Goal: Task Accomplishment & Management: Complete application form

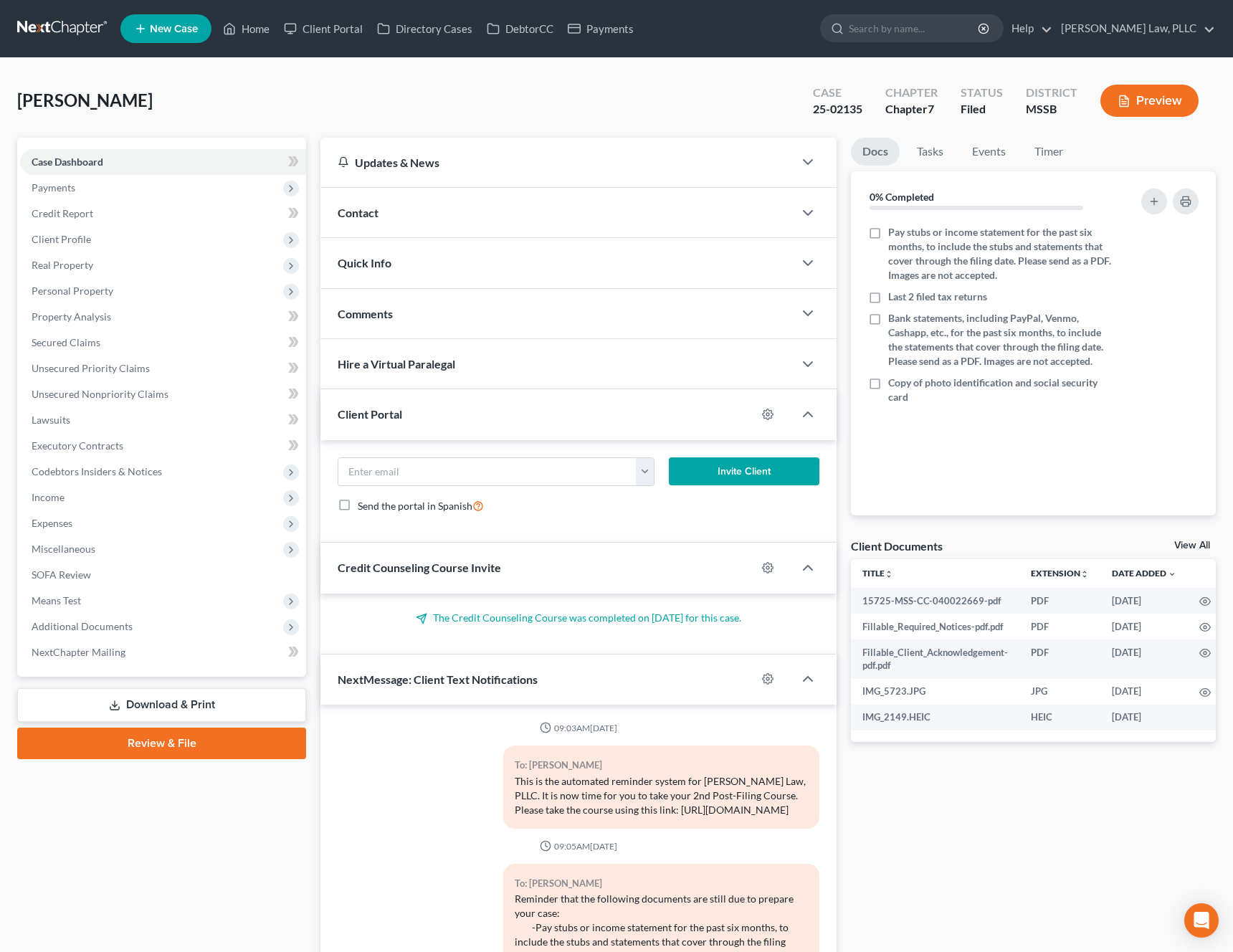
select select "0"
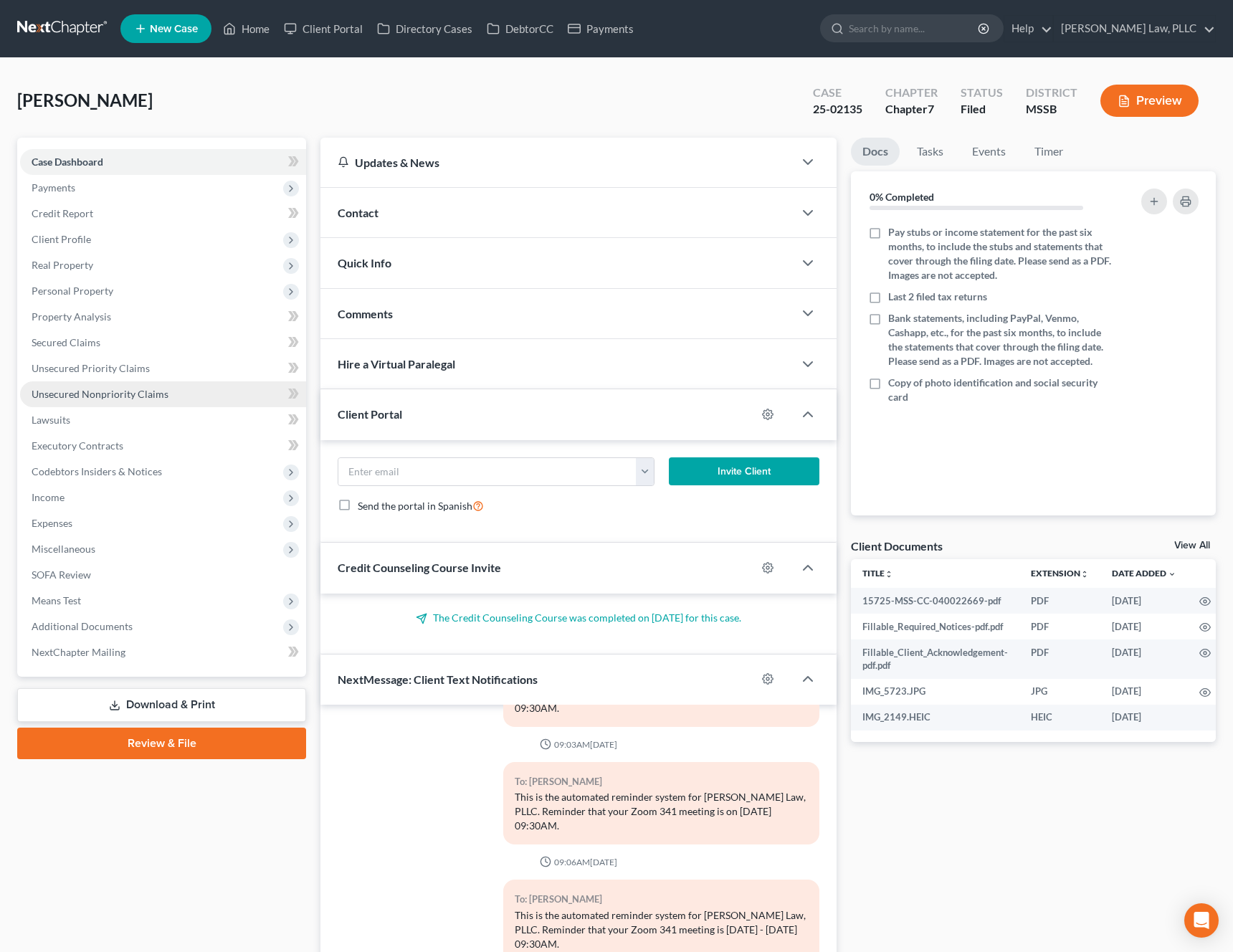
click at [92, 396] on span "Unsecured Nonpriority Claims" at bounding box center [100, 394] width 137 height 12
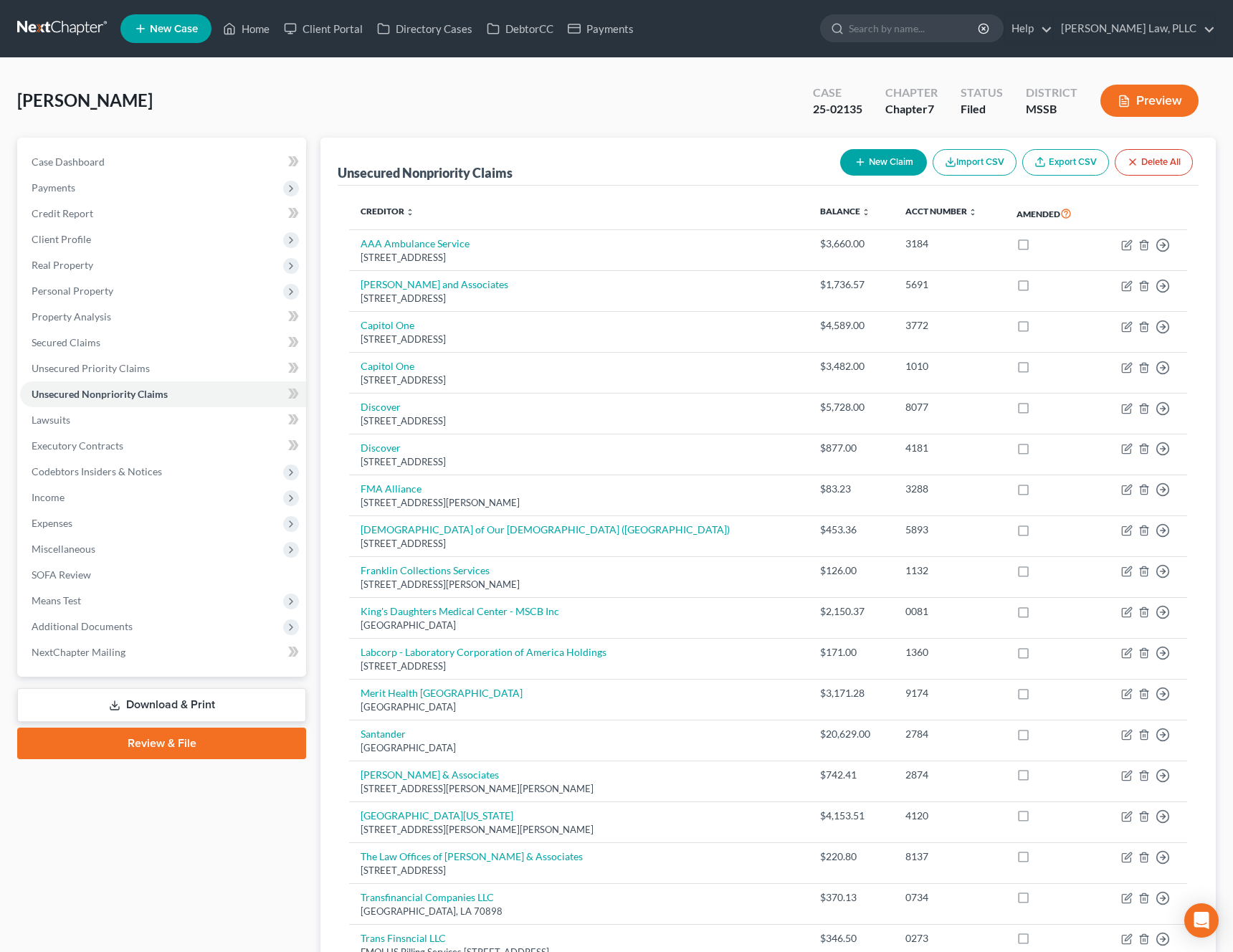
click at [896, 170] on button "New Claim" at bounding box center [883, 163] width 87 height 27
select select "0"
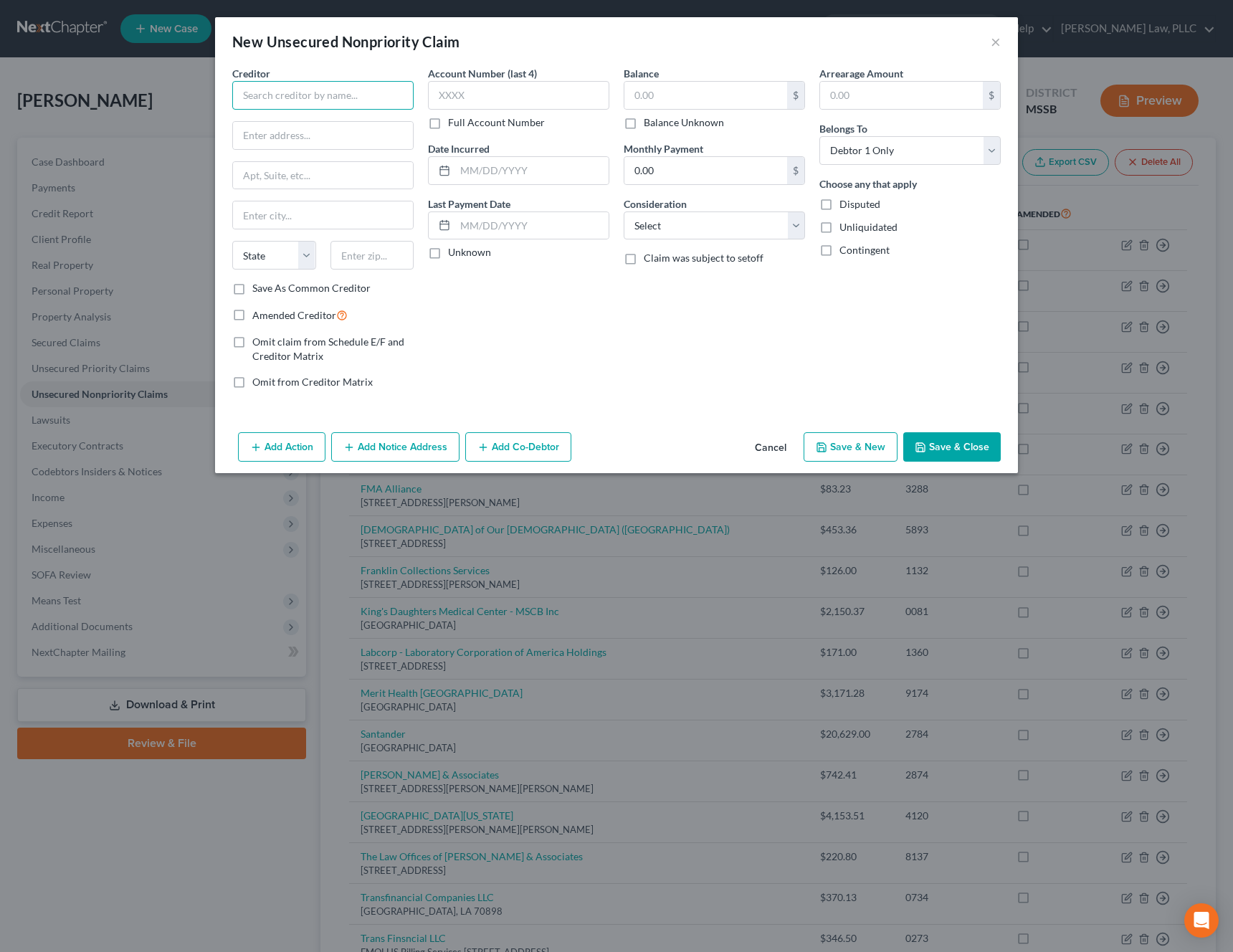
click at [391, 101] on input "text" at bounding box center [322, 95] width 181 height 29
click at [385, 136] on div "Bankruptcy Section [GEOGRAPHIC_DATA][PERSON_NAME]-7039" at bounding box center [326, 139] width 166 height 24
type input "MS Department of Revenue"
type input "Bankruptcy Section"
type input "PO Box 22808"
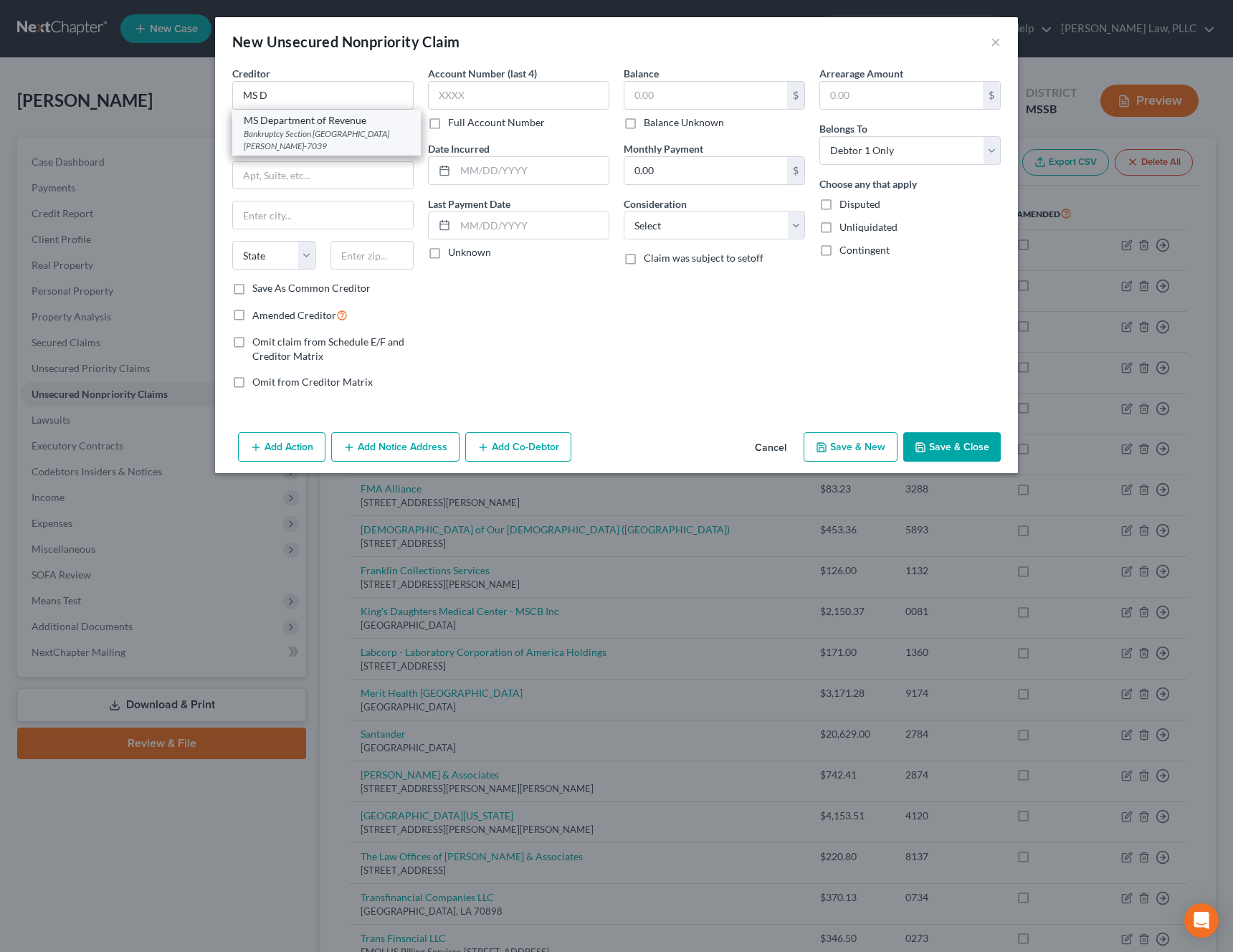
type input "[PERSON_NAME]"
select select "25"
type input "39225-7039"
click at [954, 448] on button "Save & Close" at bounding box center [952, 447] width 98 height 30
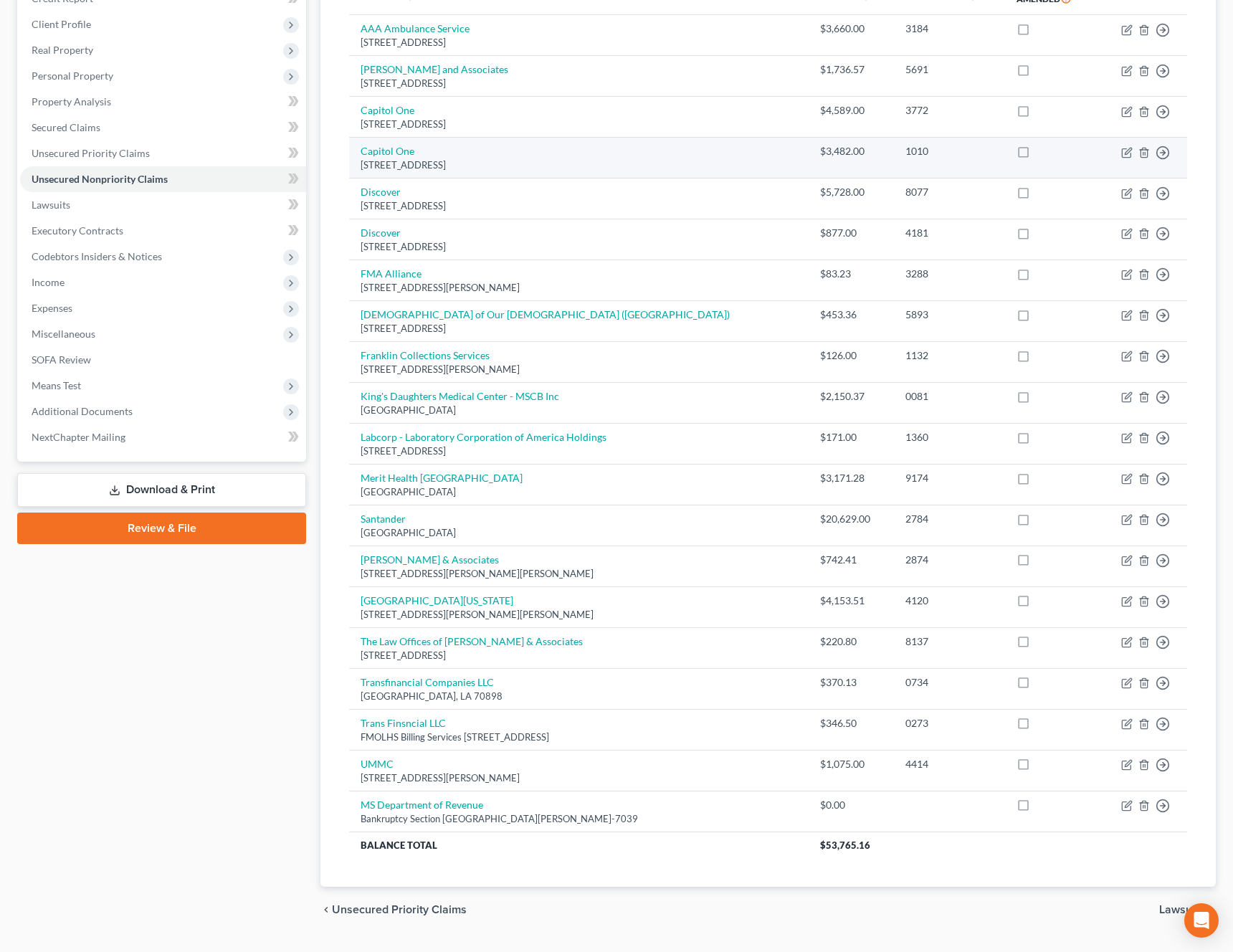
scroll to position [250, 0]
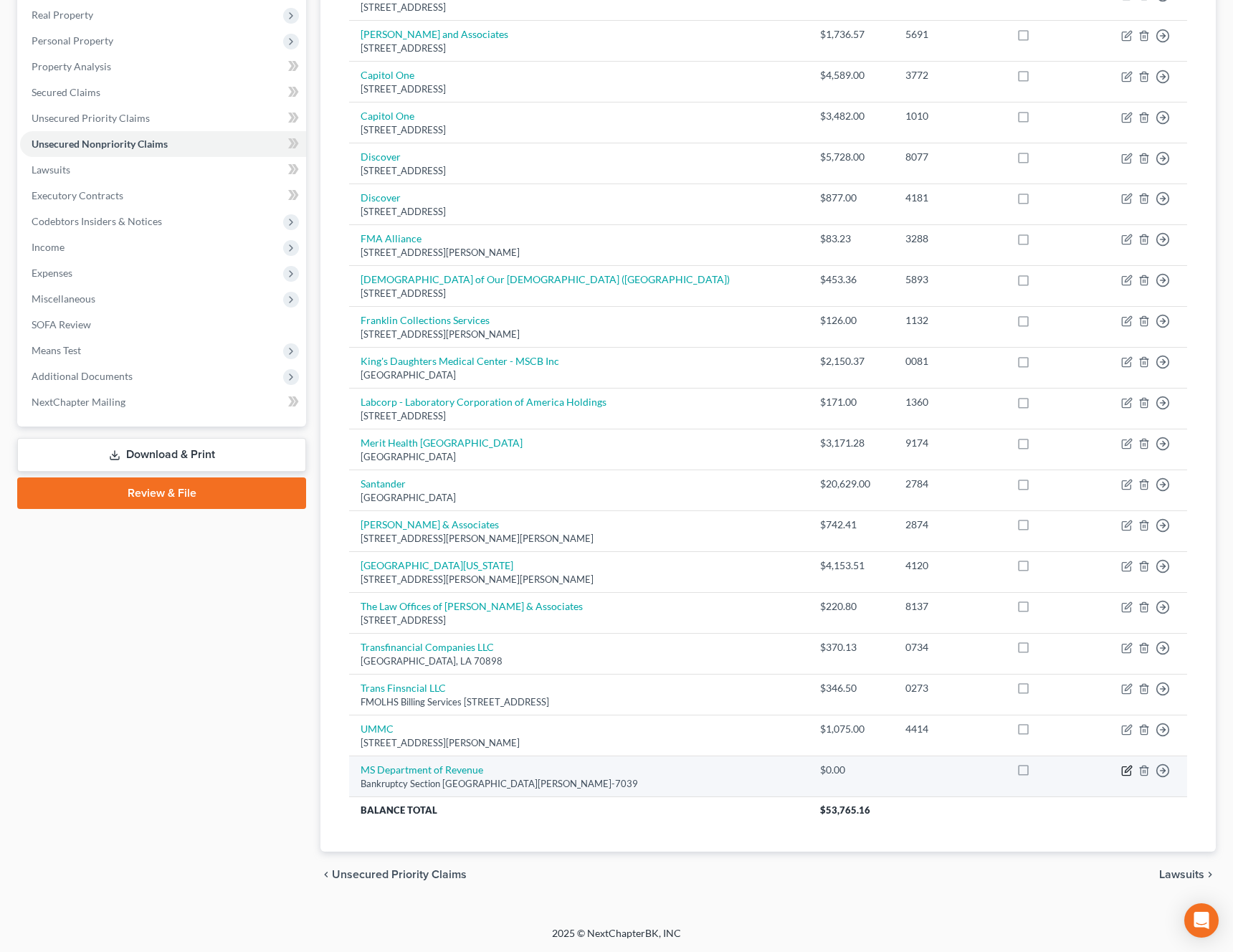
click at [1124, 772] on icon "button" at bounding box center [1127, 771] width 12 height 12
select select "25"
select select "0"
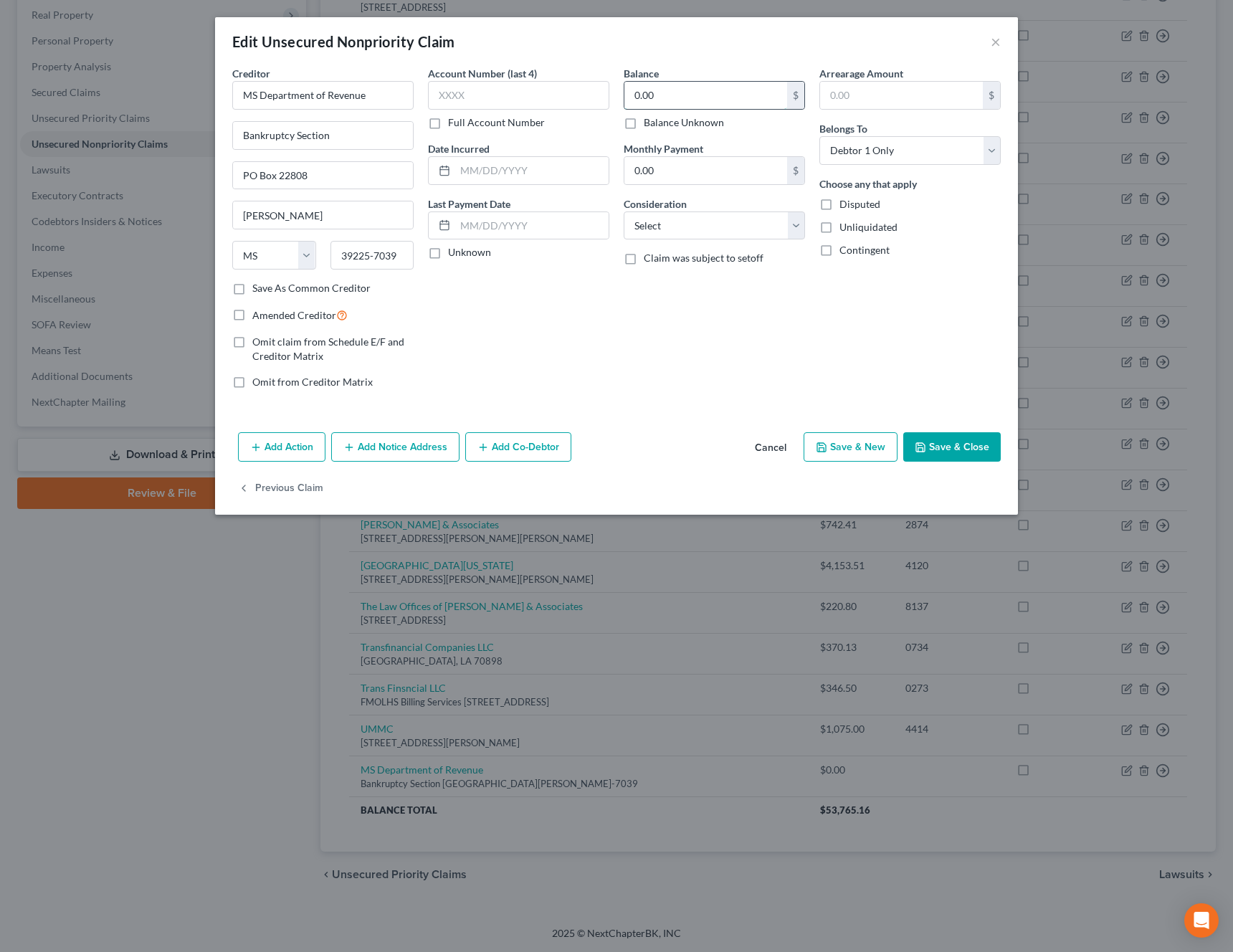
click at [677, 105] on input "0.00" at bounding box center [706, 95] width 163 height 27
type input "309.28"
click at [956, 444] on button "Save & Close" at bounding box center [952, 447] width 98 height 30
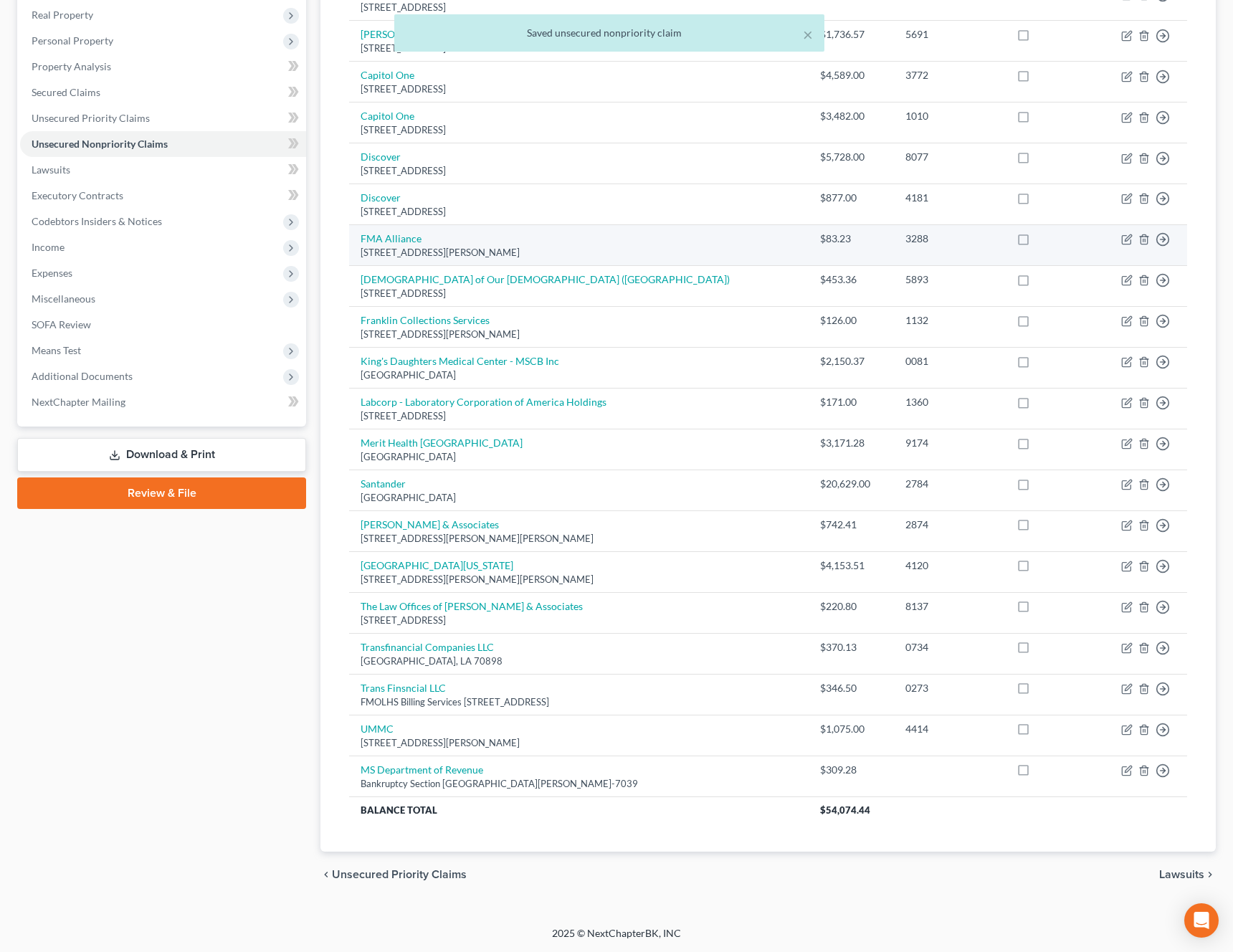
scroll to position [0, 0]
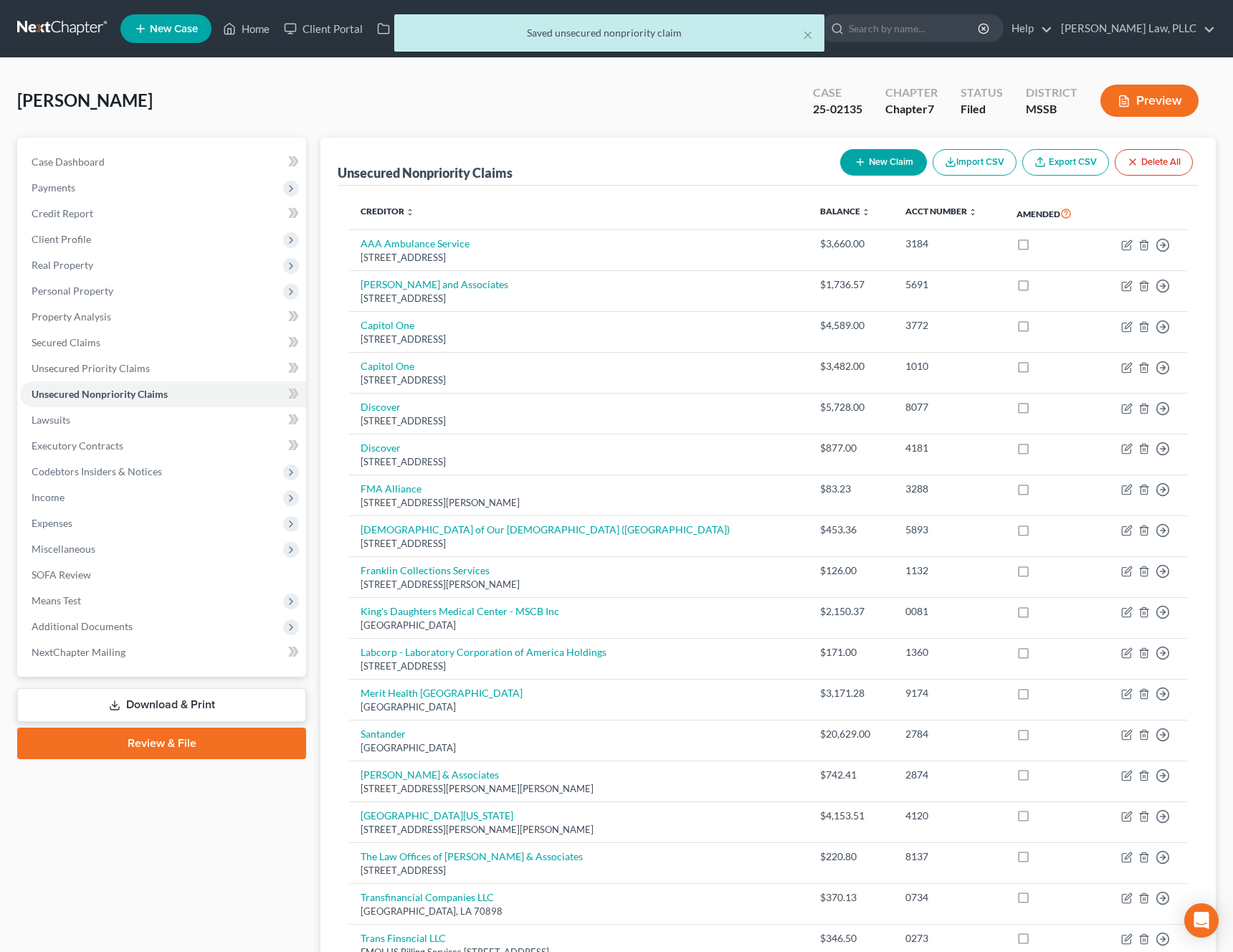
click at [884, 172] on button "New Claim" at bounding box center [883, 163] width 87 height 27
select select "0"
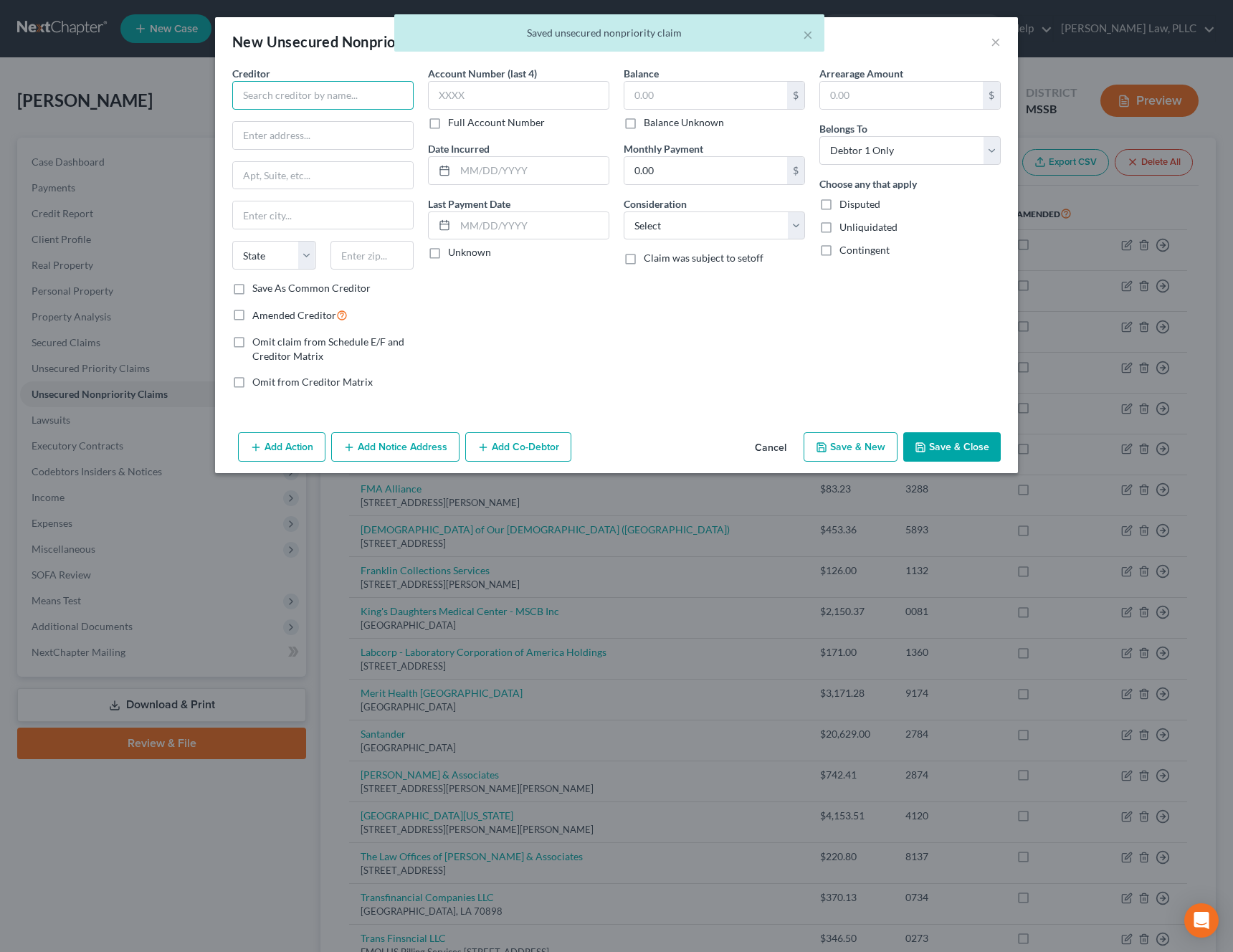
click at [303, 87] on input "text" at bounding box center [322, 95] width 181 height 29
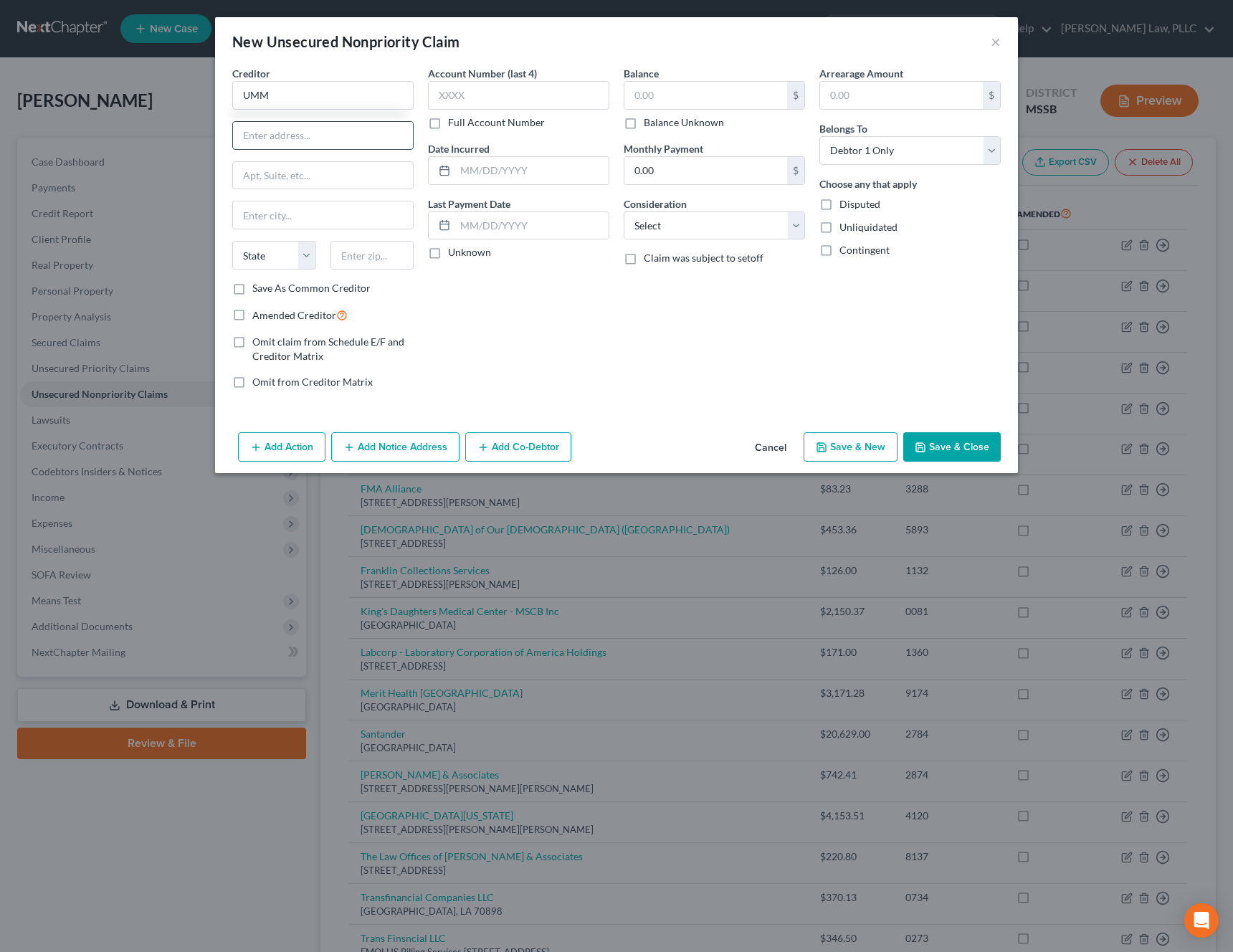
click at [294, 124] on input "text" at bounding box center [322, 135] width 180 height 27
click at [304, 92] on input "UMM" at bounding box center [322, 95] width 181 height 29
click at [279, 127] on div "[STREET_ADDRESS][PERSON_NAME]" at bounding box center [318, 133] width 149 height 12
type input "UMMC"
type input "[STREET_ADDRESS]"
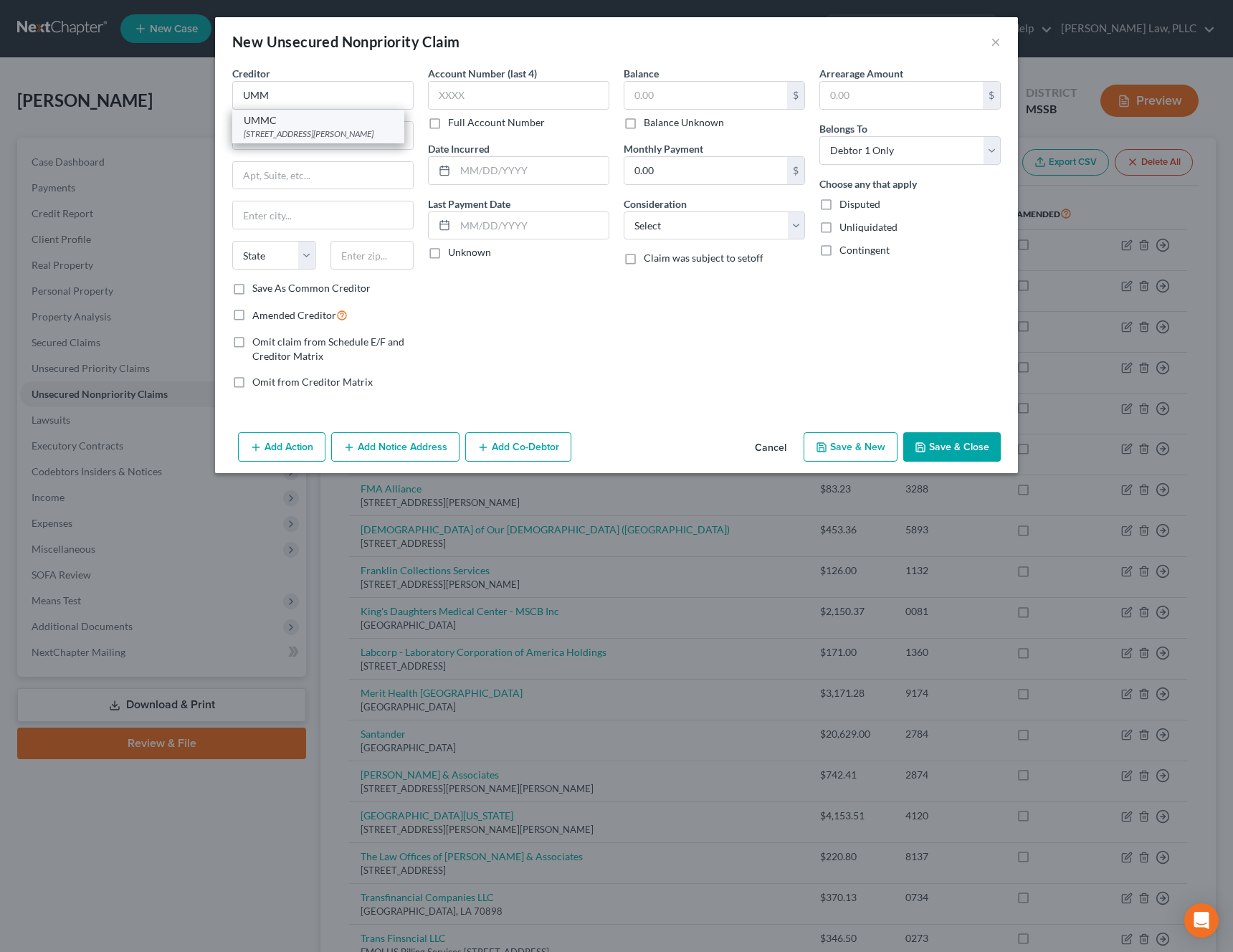
type input "[PERSON_NAME]"
select select "25"
type input "39216"
click at [728, 99] on input "text" at bounding box center [706, 95] width 163 height 27
type input "3,000.15"
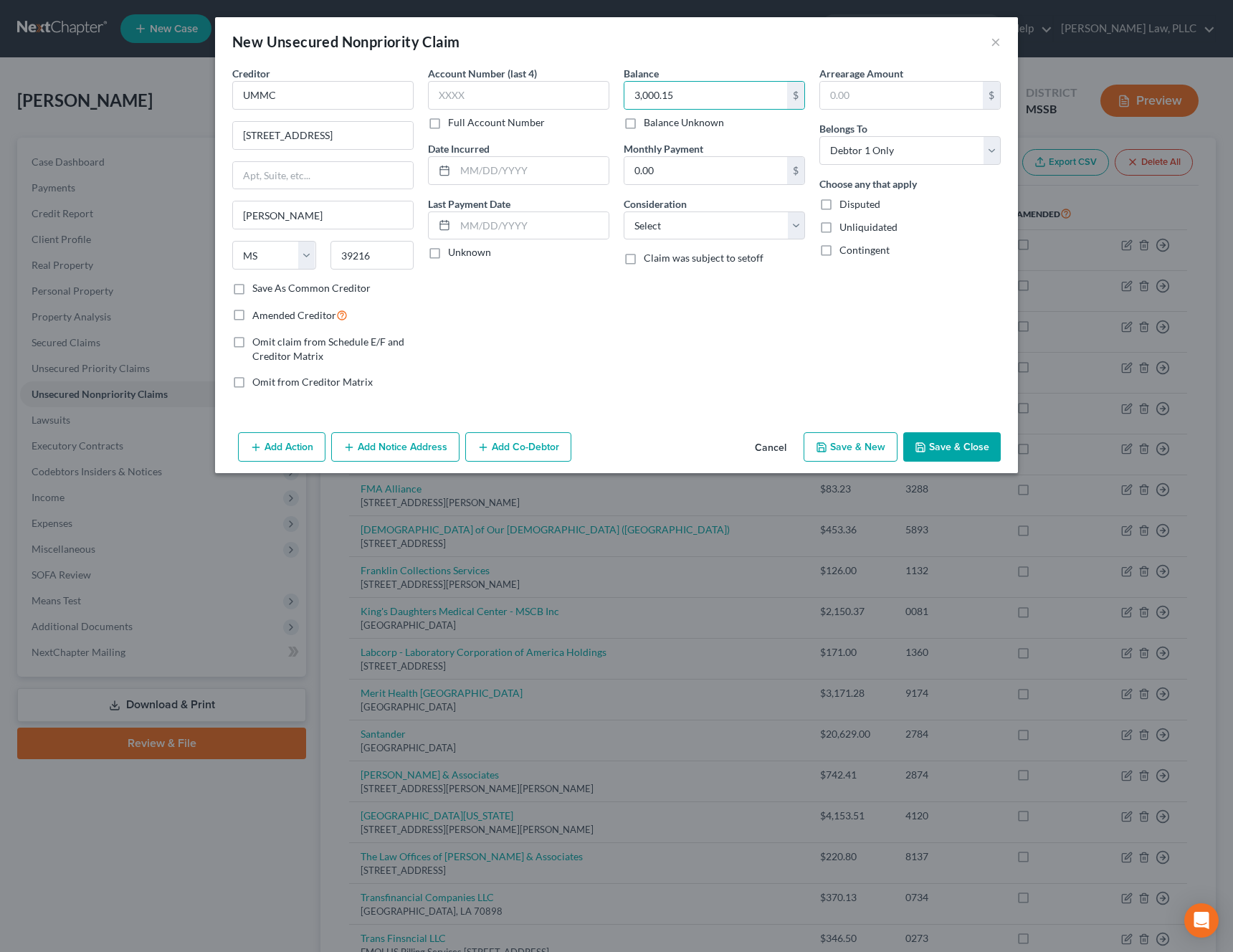
click at [953, 446] on button "Save & Close" at bounding box center [952, 447] width 98 height 30
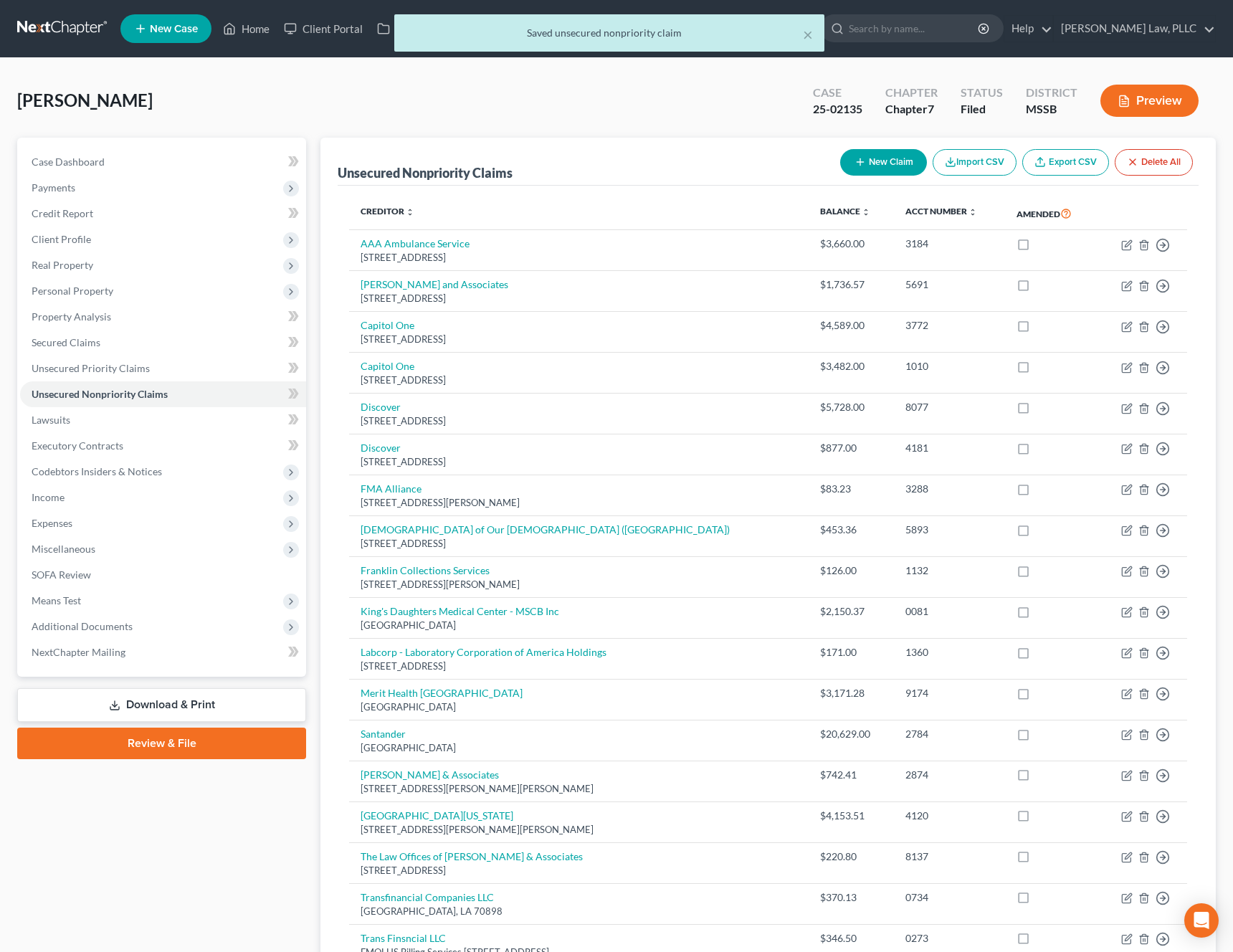
click at [865, 163] on button "New Claim" at bounding box center [883, 163] width 87 height 27
select select "0"
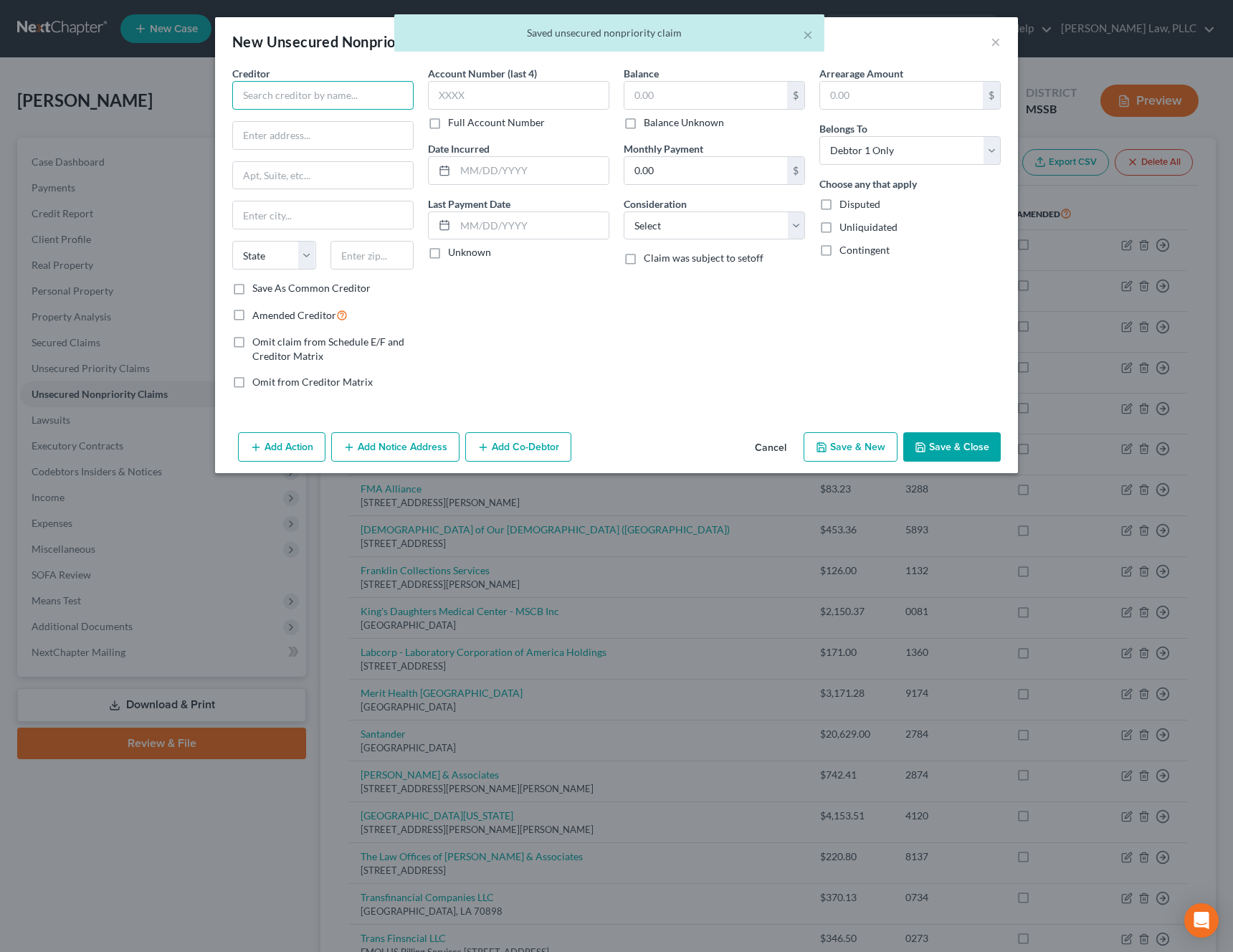
click at [391, 98] on input "text" at bounding box center [322, 95] width 181 height 29
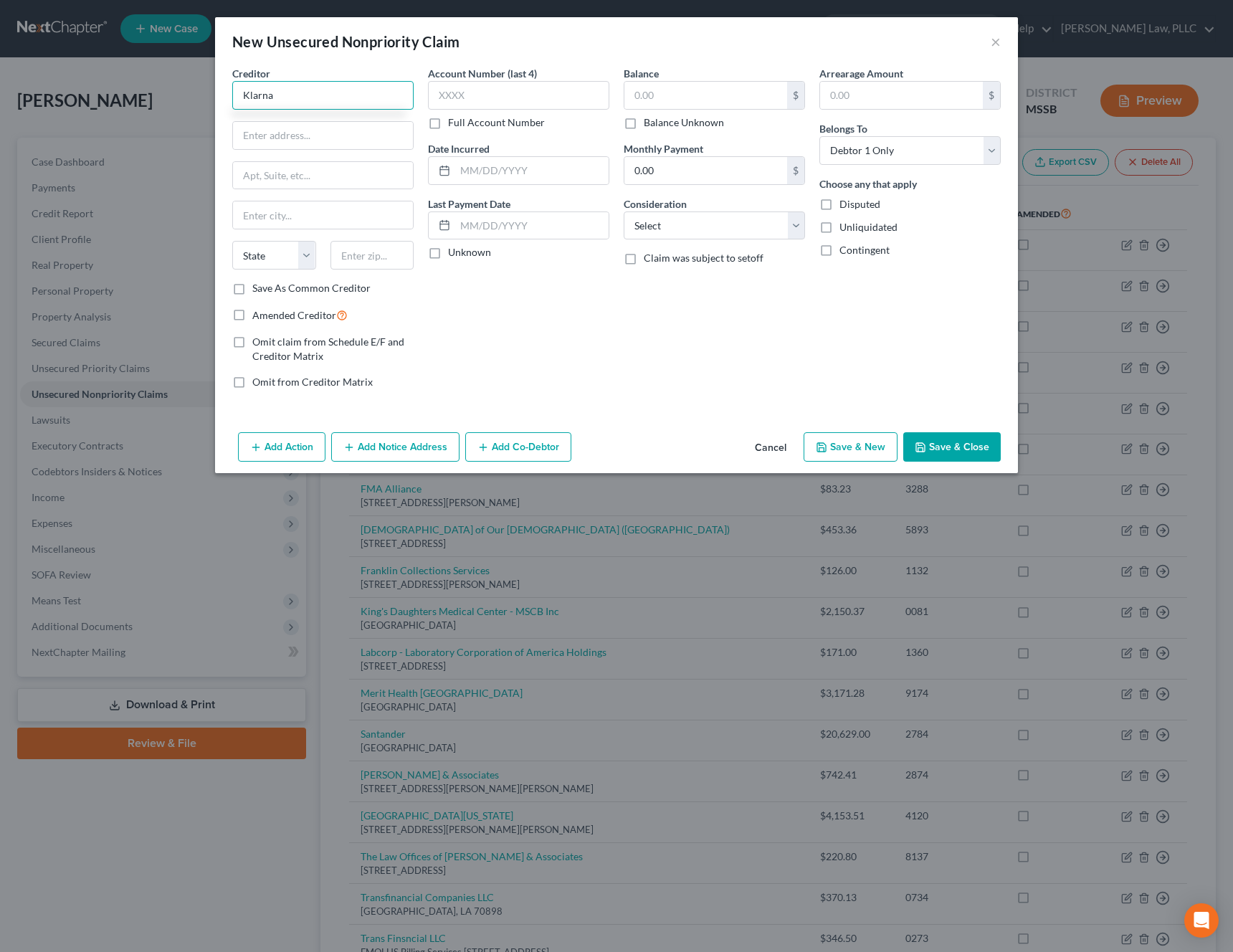
type input "Klarna"
click at [327, 138] on input "text" at bounding box center [322, 135] width 180 height 27
paste input "[STREET_ADDRESS]"
type input "[STREET_ADDRESS]"
click at [362, 263] on input "text" at bounding box center [372, 255] width 84 height 29
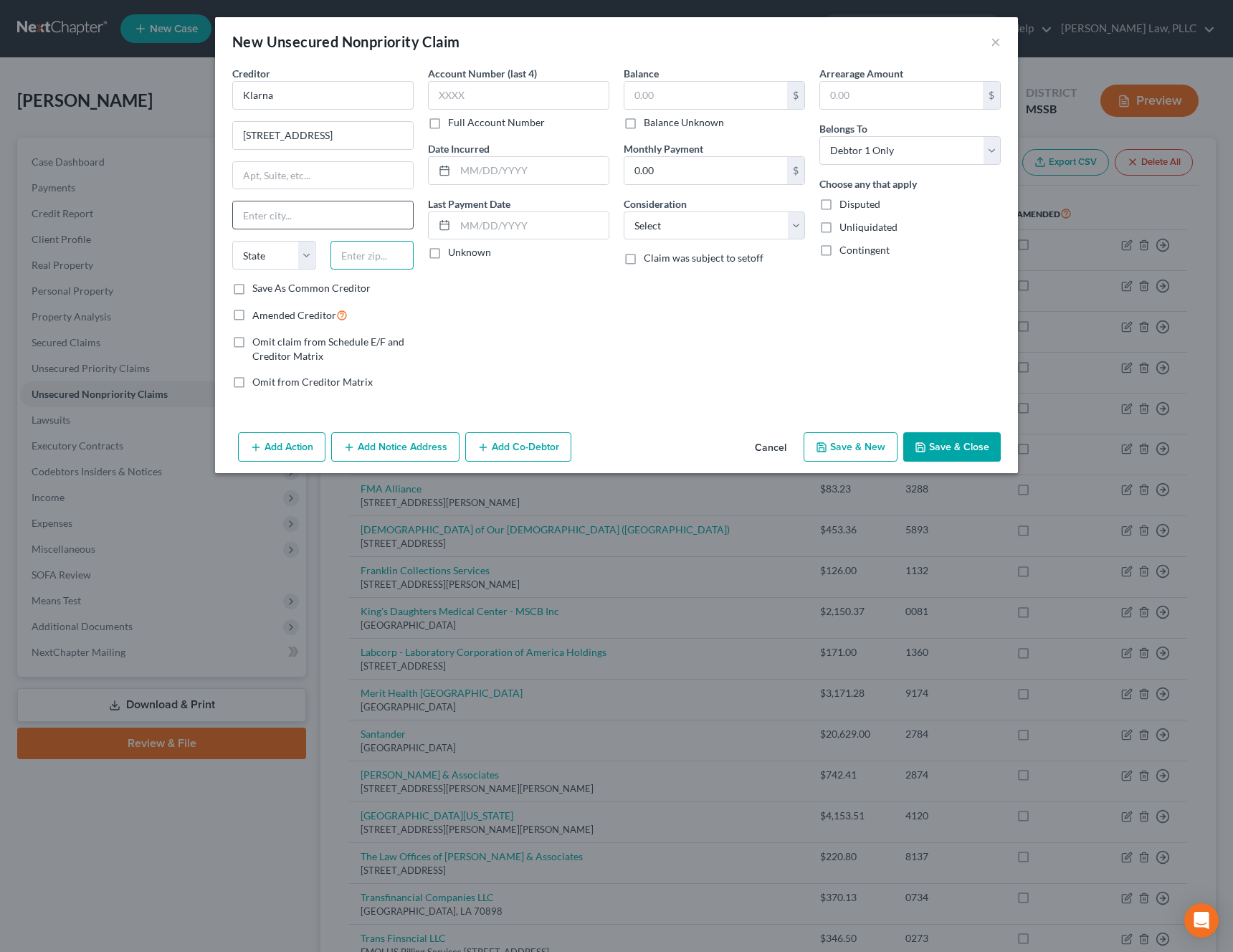
paste input "43215"
type input "43215"
click at [345, 168] on input "text" at bounding box center [322, 175] width 180 height 27
type input "Columbus"
select select "36"
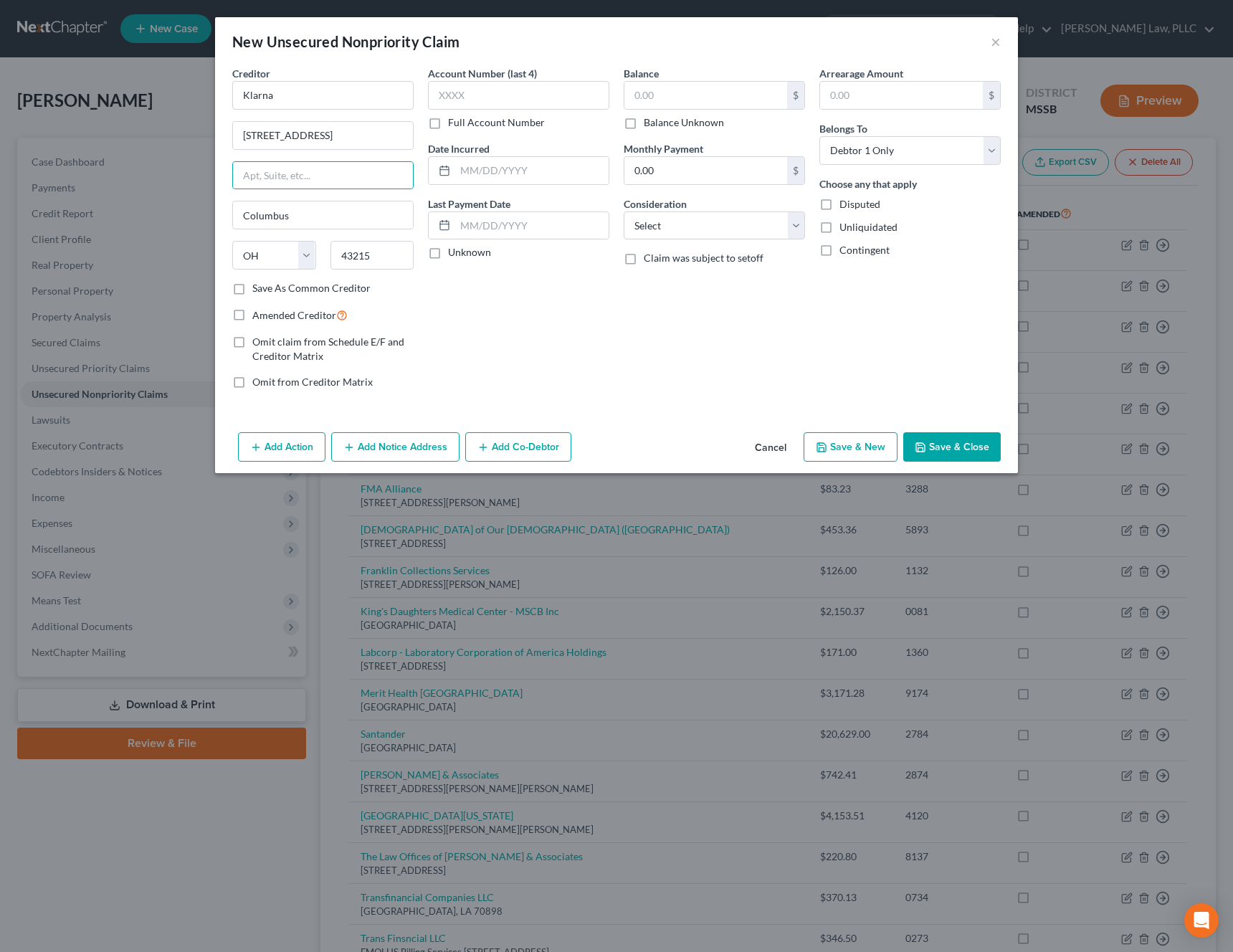
click at [309, 283] on label "Save As Common Creditor" at bounding box center [311, 288] width 118 height 14
click at [267, 283] on input "Save As Common Creditor" at bounding box center [263, 286] width 10 height 10
checkbox input "true"
click at [732, 92] on input "text" at bounding box center [706, 95] width 163 height 27
type input "417.61"
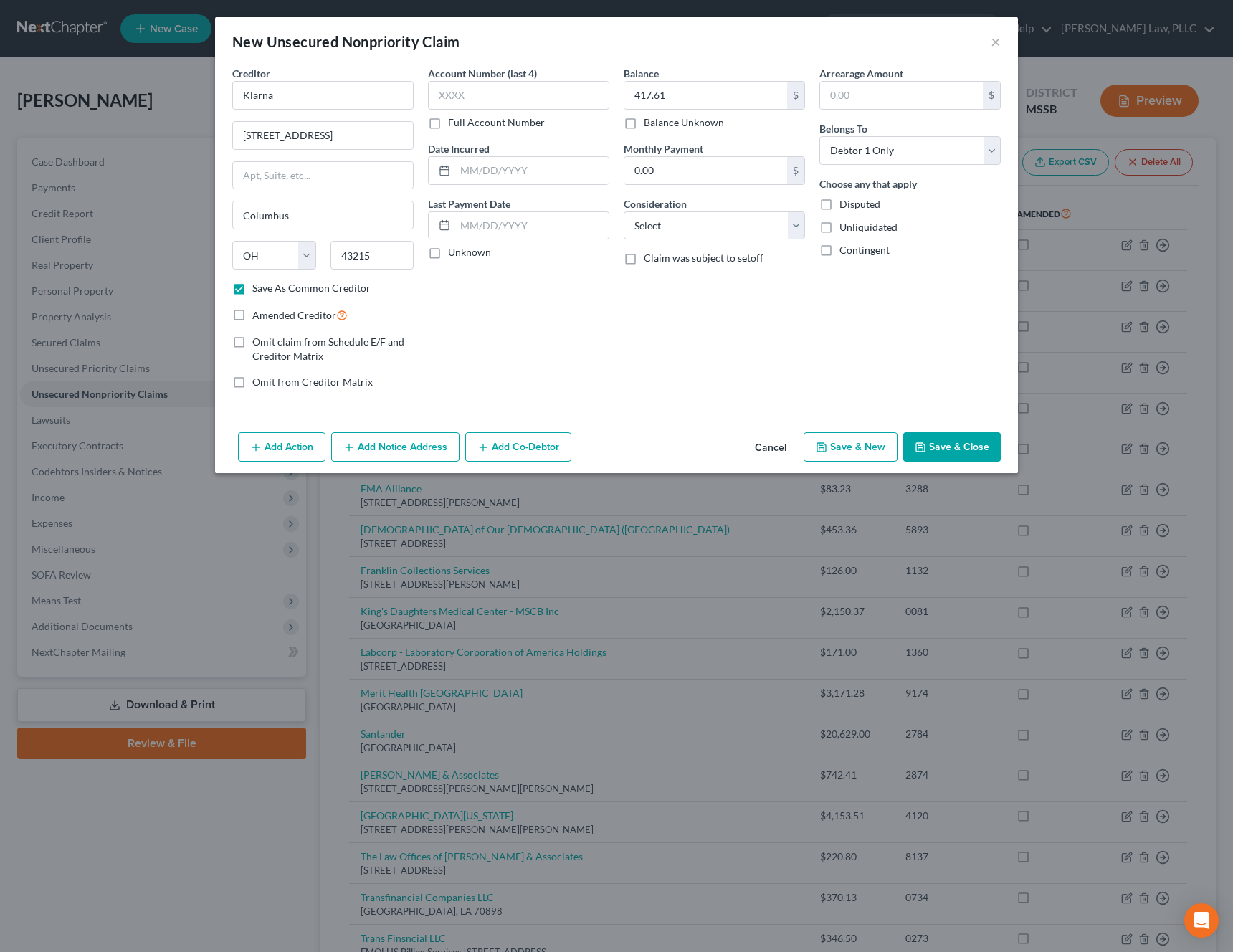
click at [955, 452] on button "Save & Close" at bounding box center [952, 447] width 98 height 30
checkbox input "false"
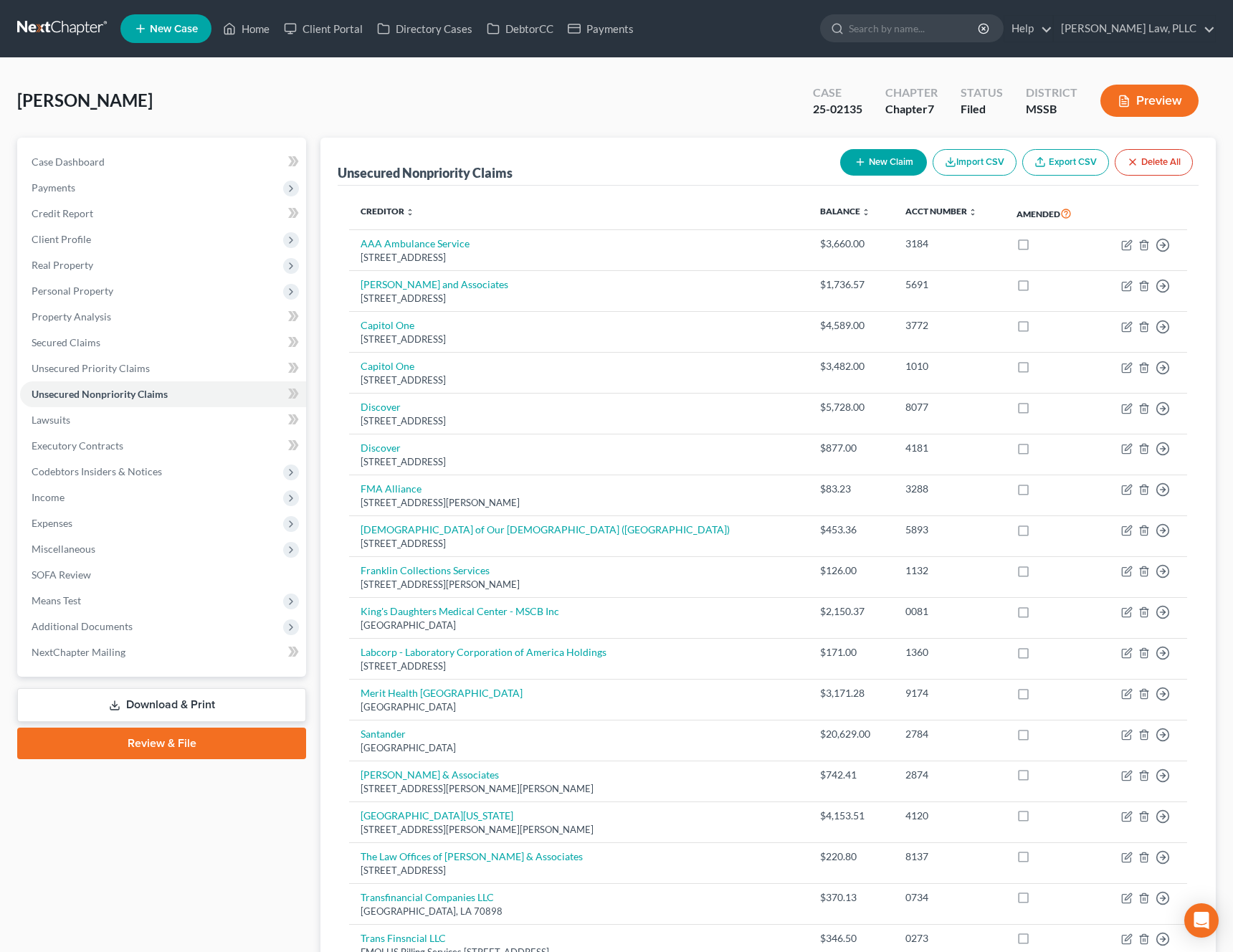
click at [902, 162] on button "New Claim" at bounding box center [883, 163] width 87 height 27
select select "0"
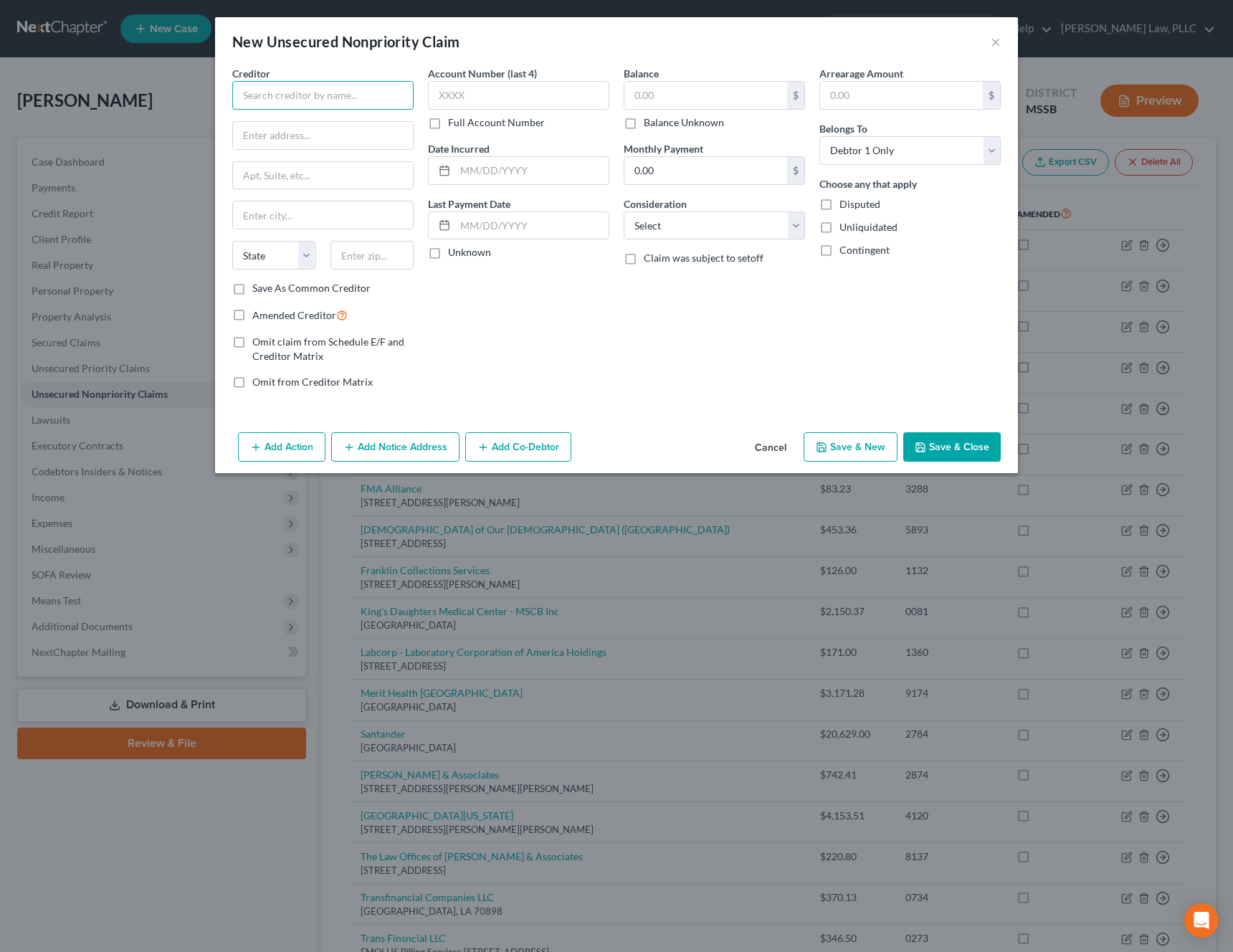
click at [343, 92] on input "text" at bounding box center [322, 95] width 181 height 29
type input "Afterpay"
click at [260, 283] on label "Save As Common Creditor" at bounding box center [311, 288] width 118 height 14
click at [260, 283] on input "Save As Common Creditor" at bounding box center [263, 286] width 10 height 10
checkbox input "true"
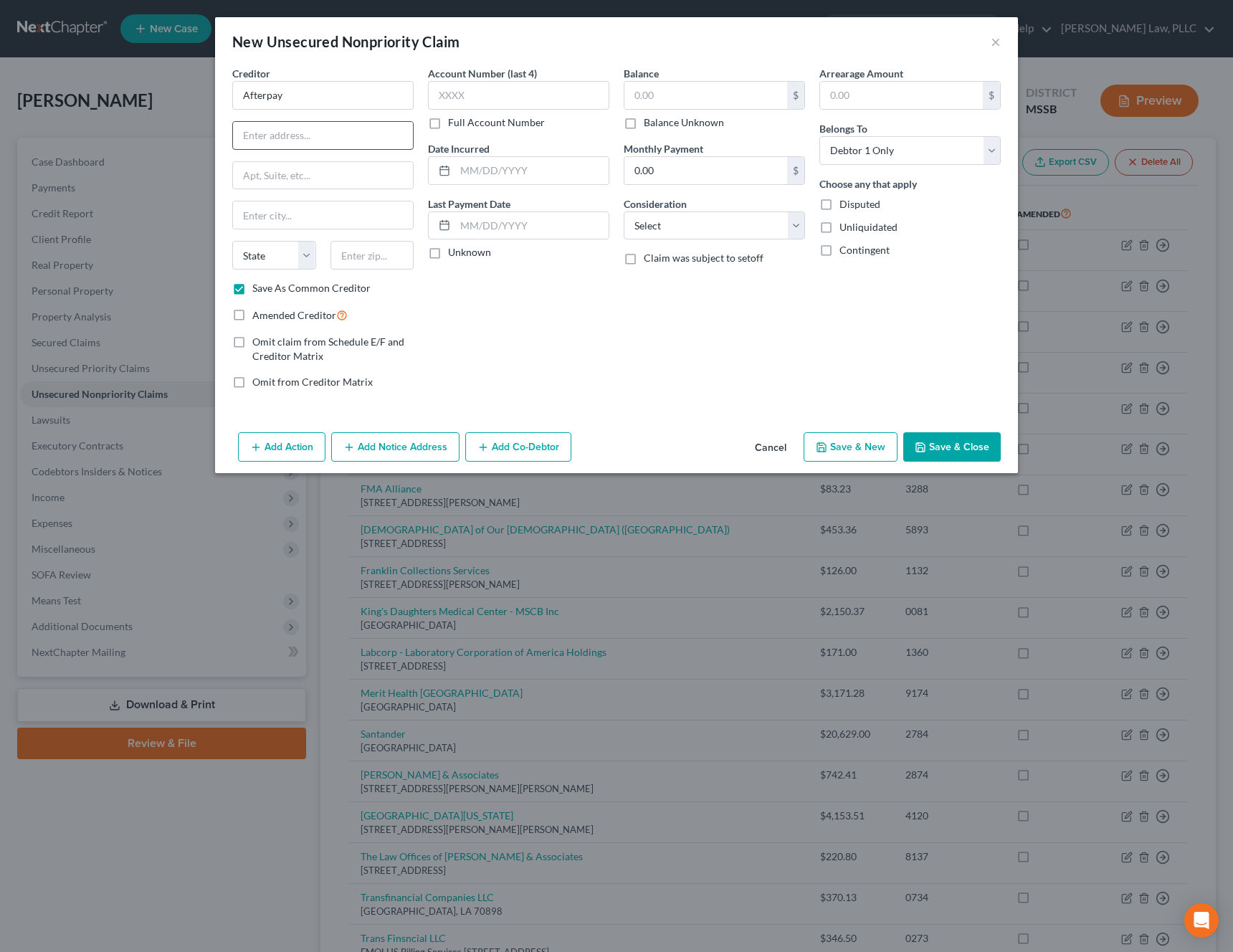
click at [282, 132] on input "text" at bounding box center [322, 135] width 180 height 27
paste input "[STREET_ADDRESS]"
type input "[STREET_ADDRESS]"
click at [364, 250] on input "text" at bounding box center [372, 255] width 84 height 29
paste input "94102"
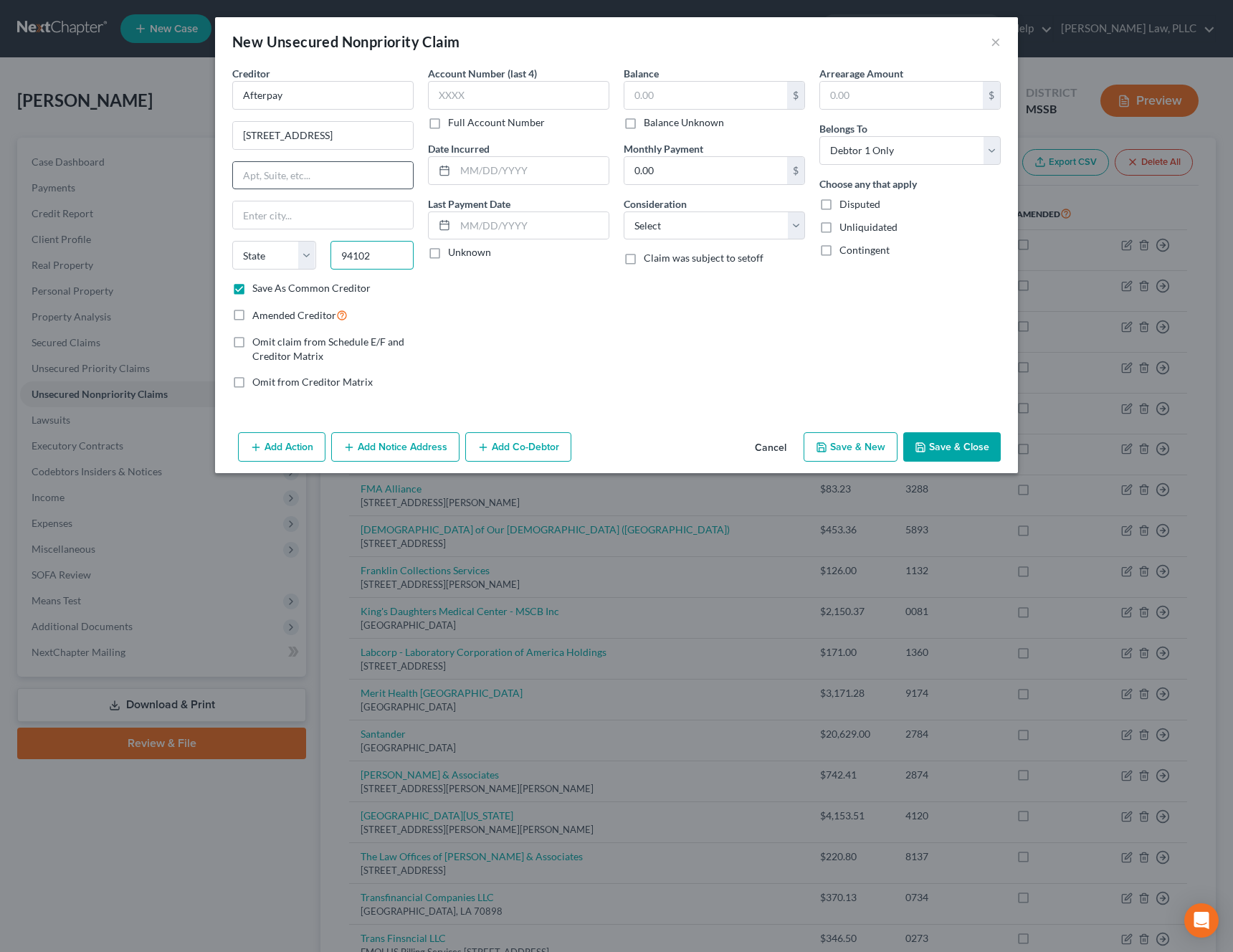
type input "94102"
click at [343, 180] on input "text" at bounding box center [322, 175] width 180 height 27
type input "[GEOGRAPHIC_DATA]"
select select "4"
click at [743, 101] on input "text" at bounding box center [706, 95] width 163 height 27
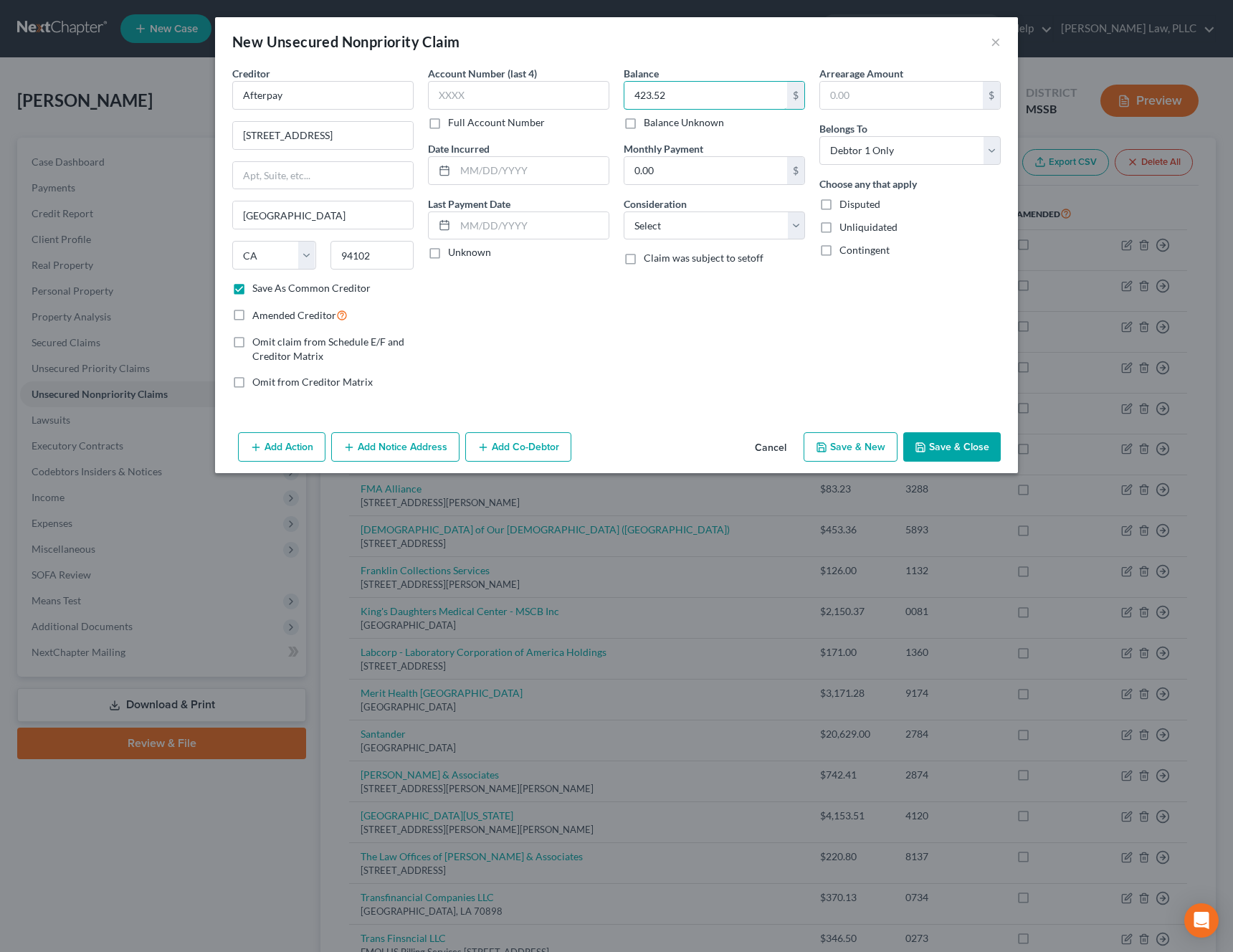
type input "423.52"
click at [957, 453] on button "Save & Close" at bounding box center [952, 447] width 98 height 30
checkbox input "false"
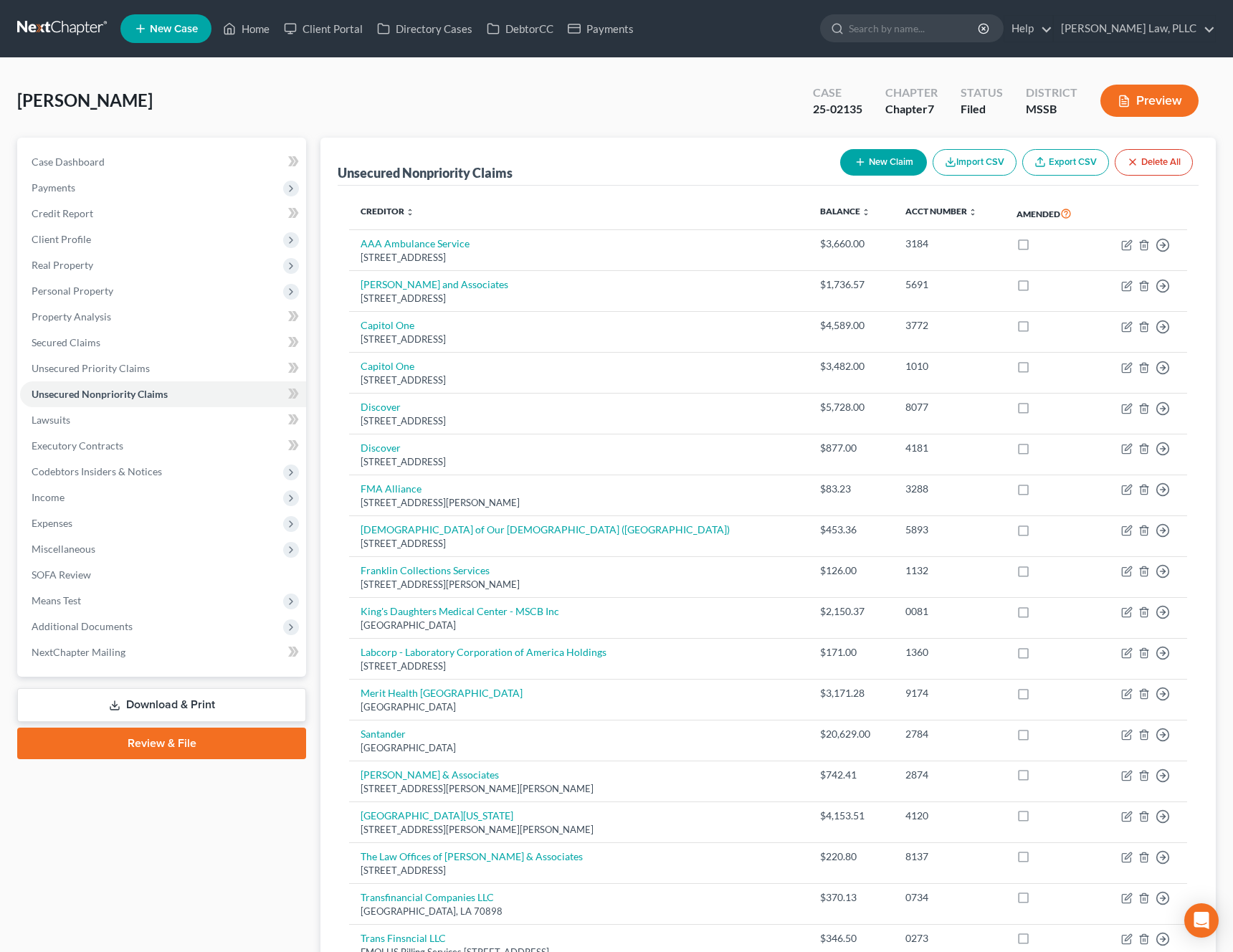
click at [184, 708] on link "Download & Print" at bounding box center [161, 705] width 289 height 34
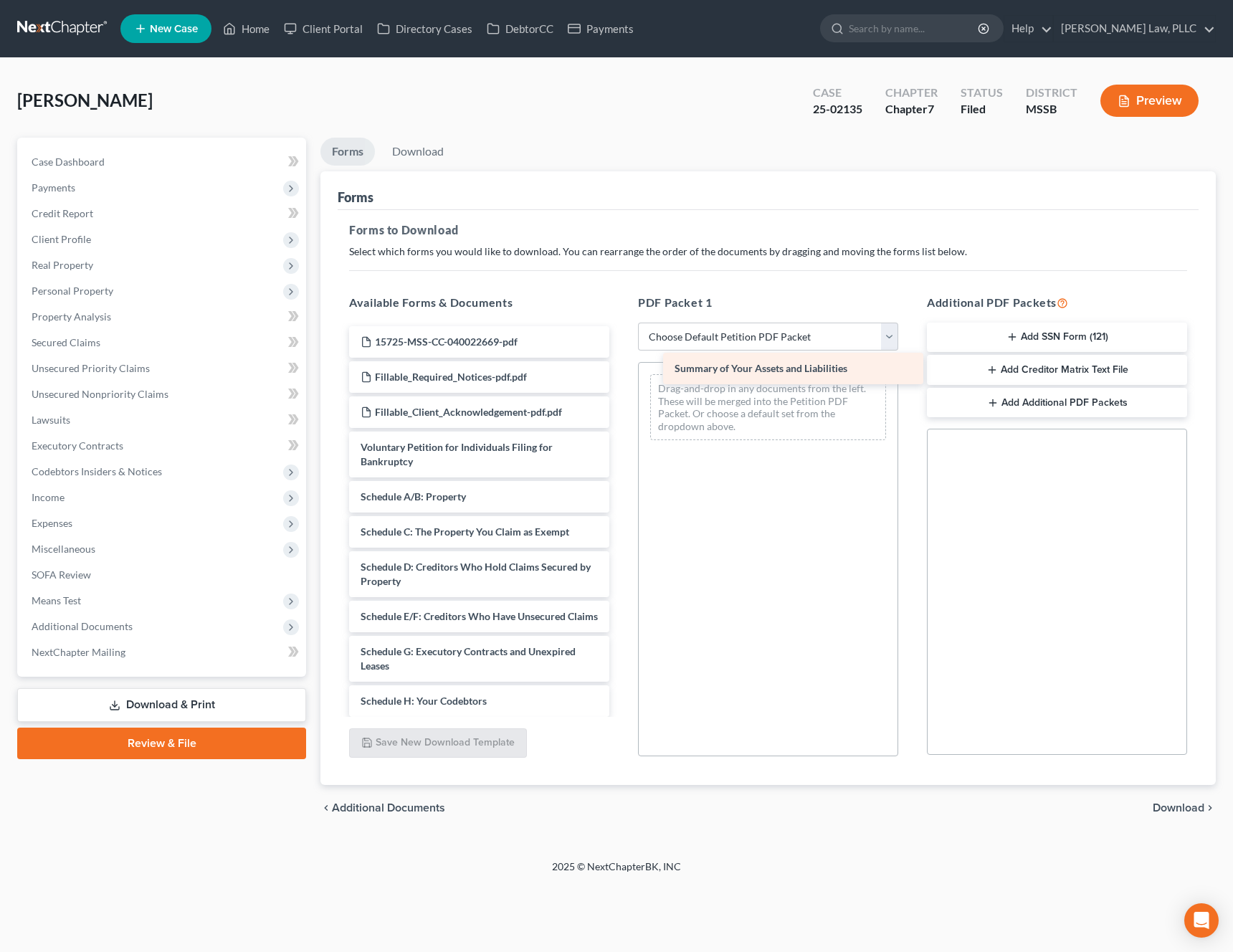
drag, startPoint x: 499, startPoint y: 504, endPoint x: 813, endPoint y: 376, distance: 339.1
click at [621, 376] on div "Summary of Your Assets and Liabilities 15725-MSS-CC-040022669-pdf Fillable_Requ…" at bounding box center [479, 726] width 283 height 800
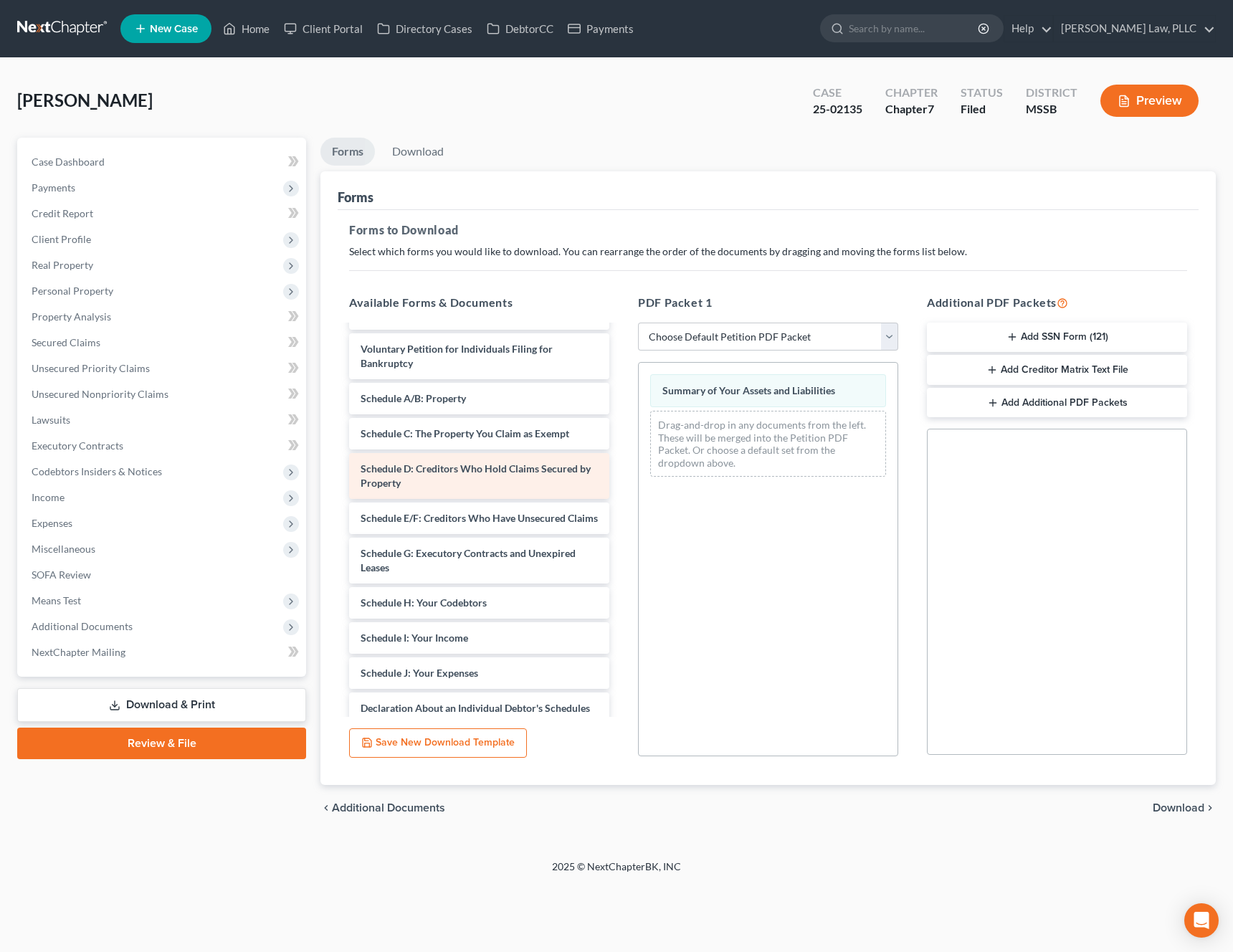
scroll to position [99, 0]
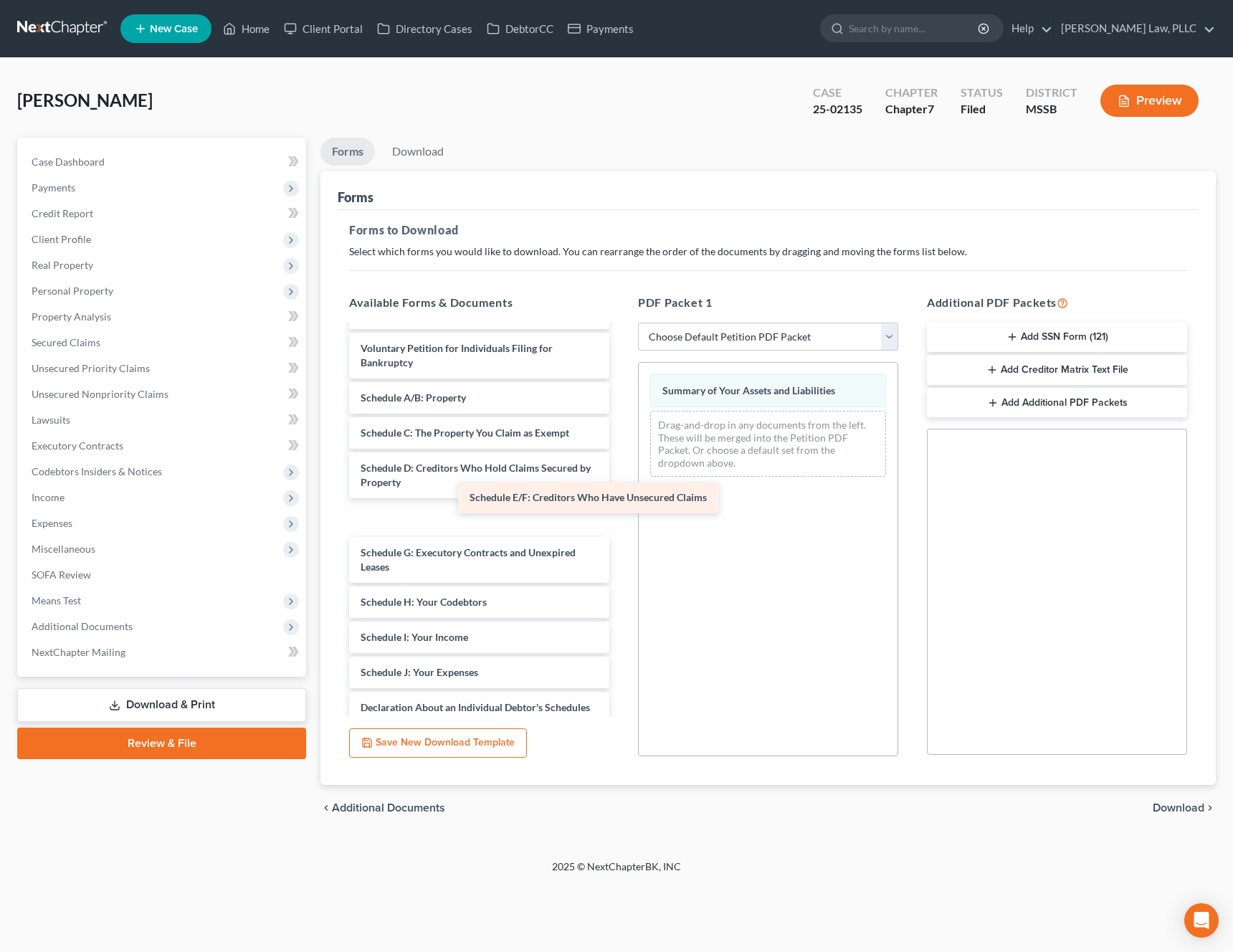
drag, startPoint x: 493, startPoint y: 517, endPoint x: 777, endPoint y: 444, distance: 293.2
click at [621, 444] on div "Schedule E/F: Creditors Who Have Unsecured Claims 15725-MSS-CC-040022669-pdf Fi…" at bounding box center [479, 627] width 283 height 800
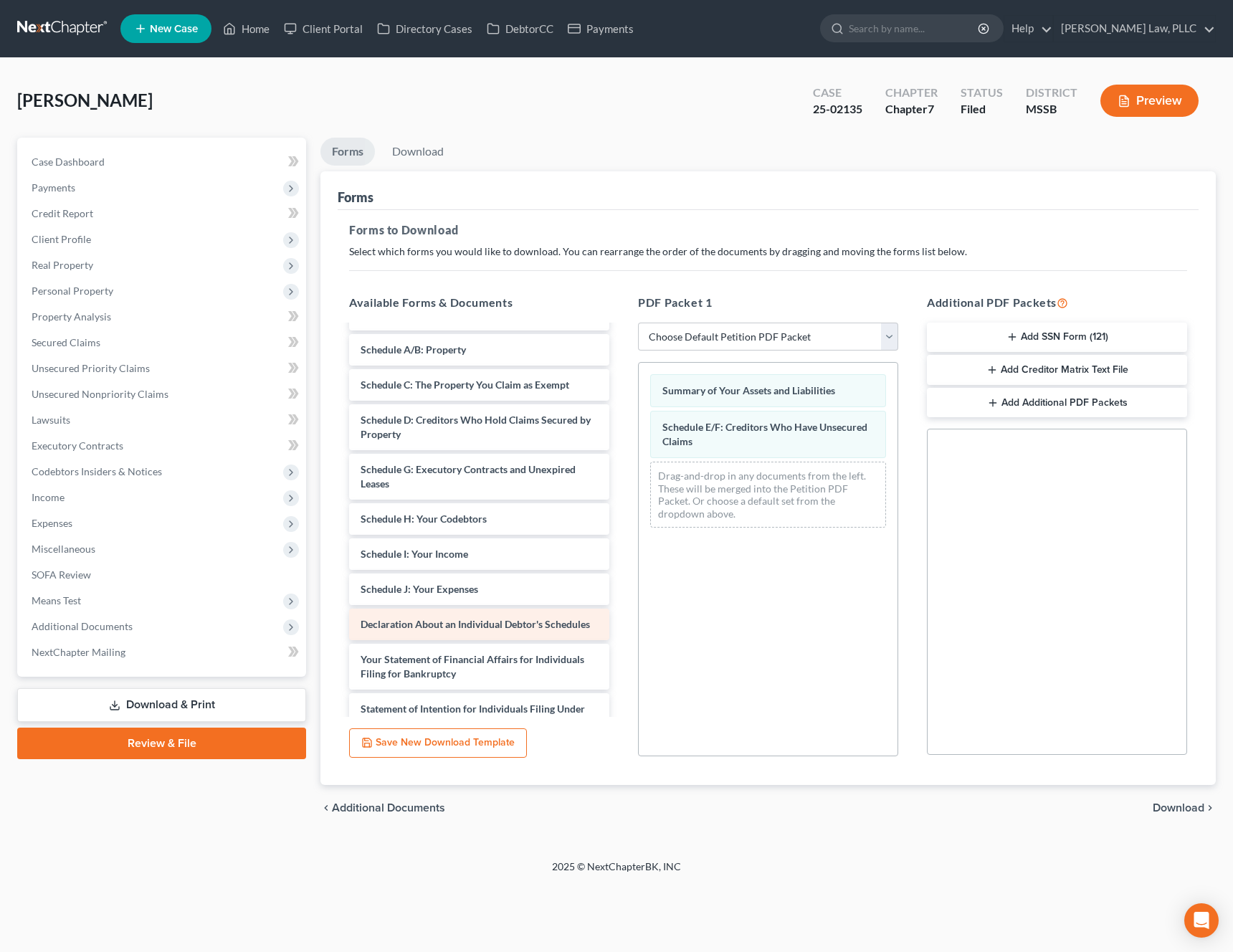
scroll to position [154, 0]
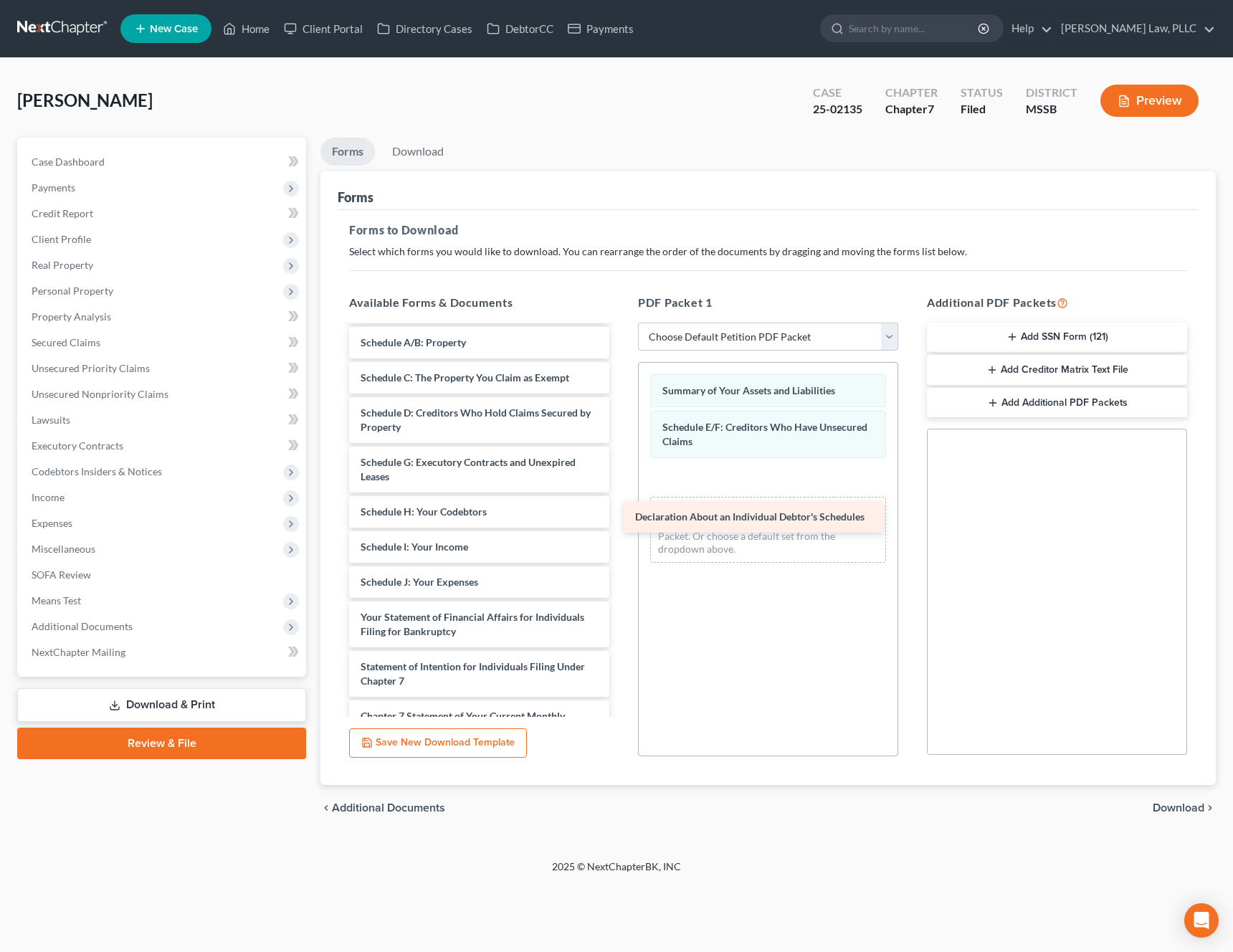
drag, startPoint x: 465, startPoint y: 621, endPoint x: 753, endPoint y: 507, distance: 309.7
click at [621, 507] on div "Declaration About an Individual Debtor's Schedules 15725-MSS-CC-040022669-pdf F…" at bounding box center [479, 537] width 283 height 729
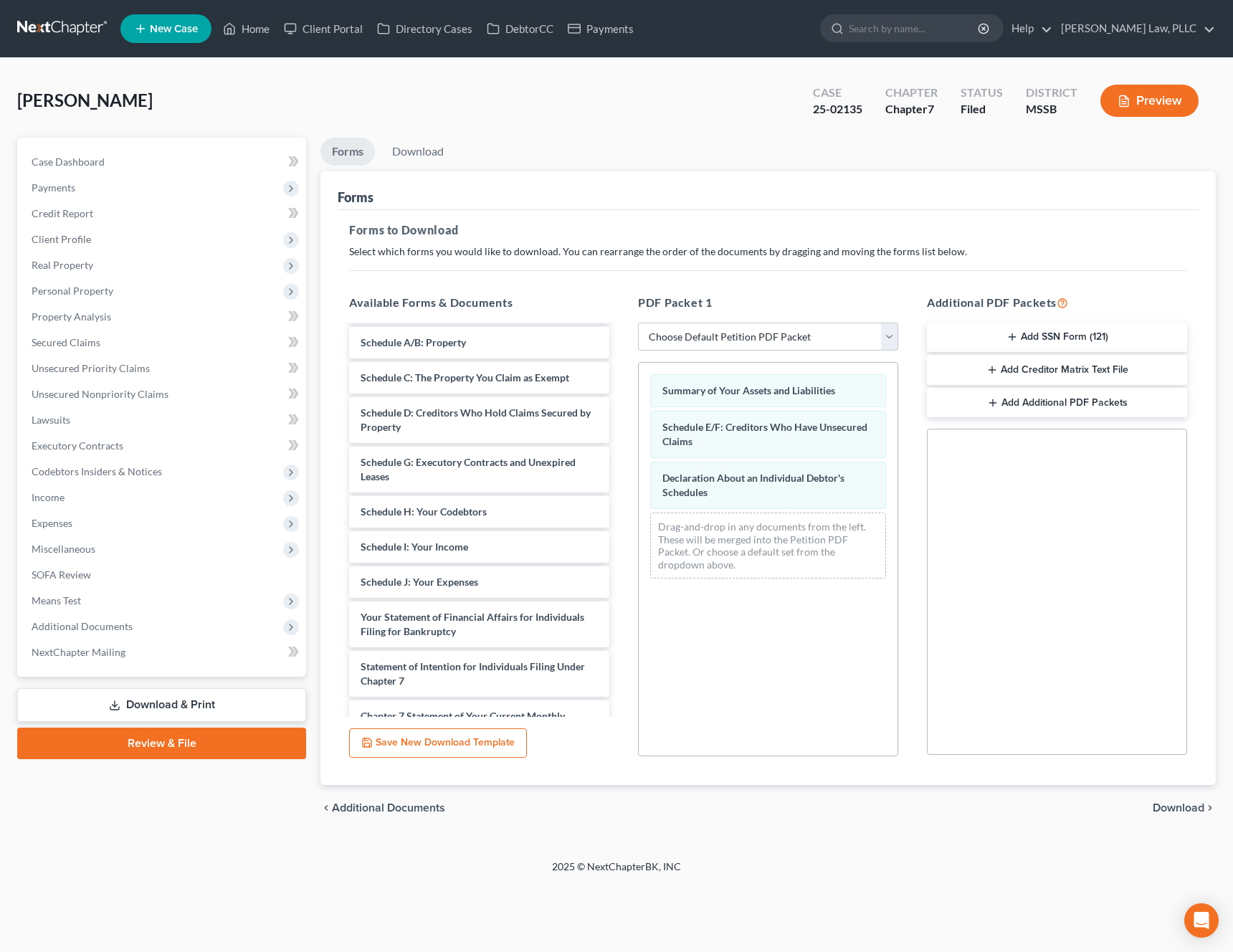
click at [1193, 813] on span "Download" at bounding box center [1178, 808] width 52 height 12
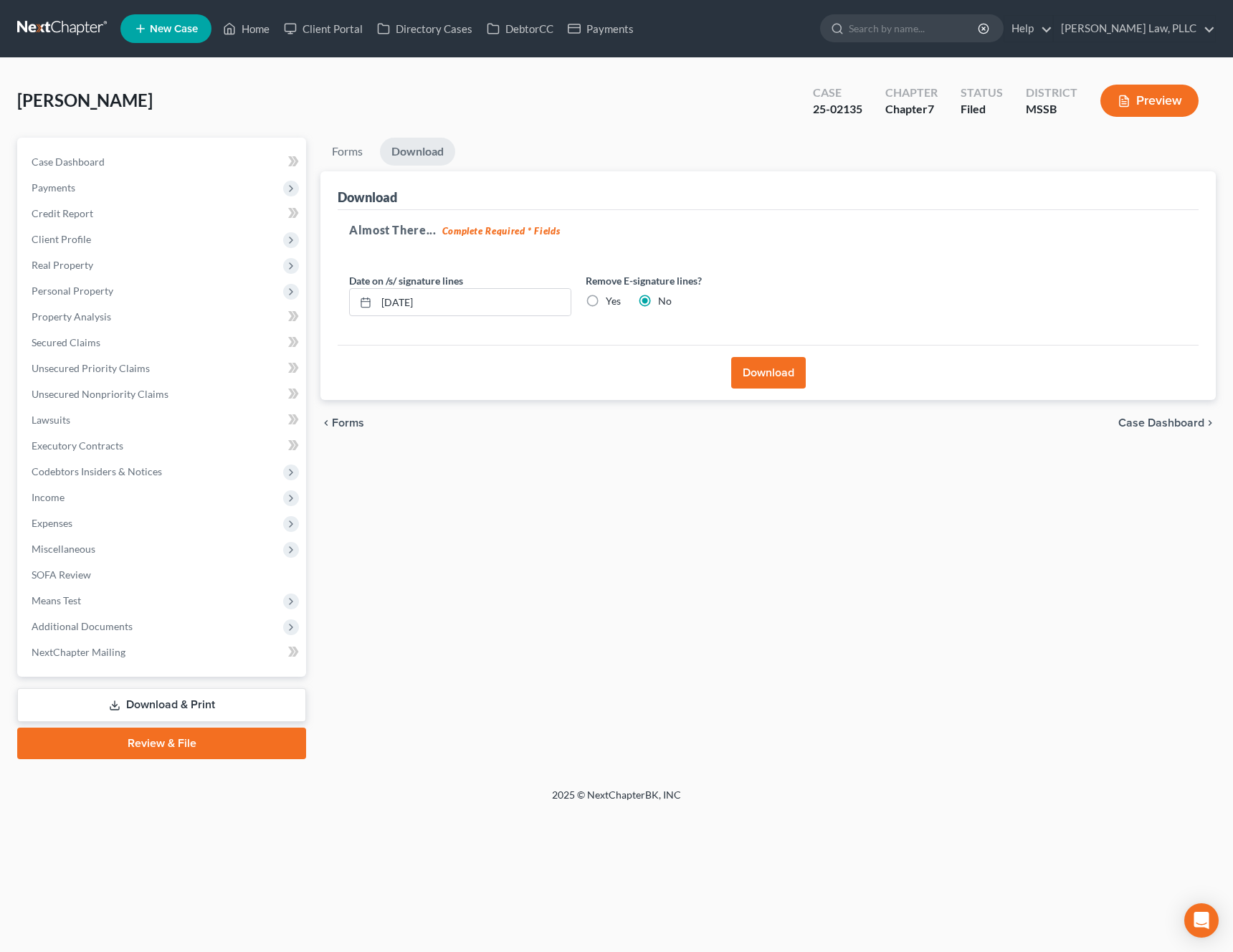
click at [770, 375] on button "Download" at bounding box center [768, 373] width 75 height 32
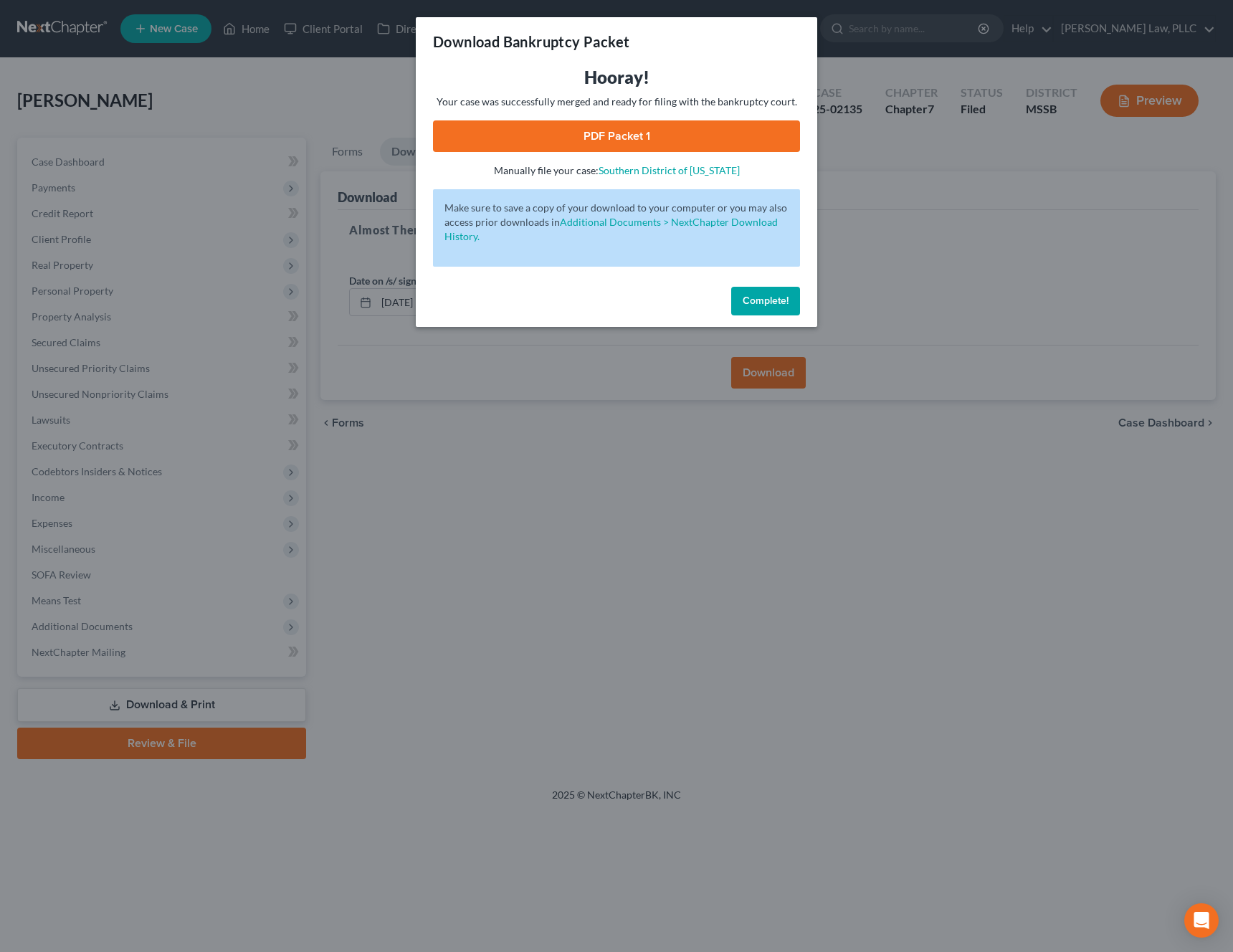
click at [614, 146] on link "PDF Packet 1" at bounding box center [616, 136] width 367 height 32
click at [766, 303] on span "Complete!" at bounding box center [766, 300] width 46 height 12
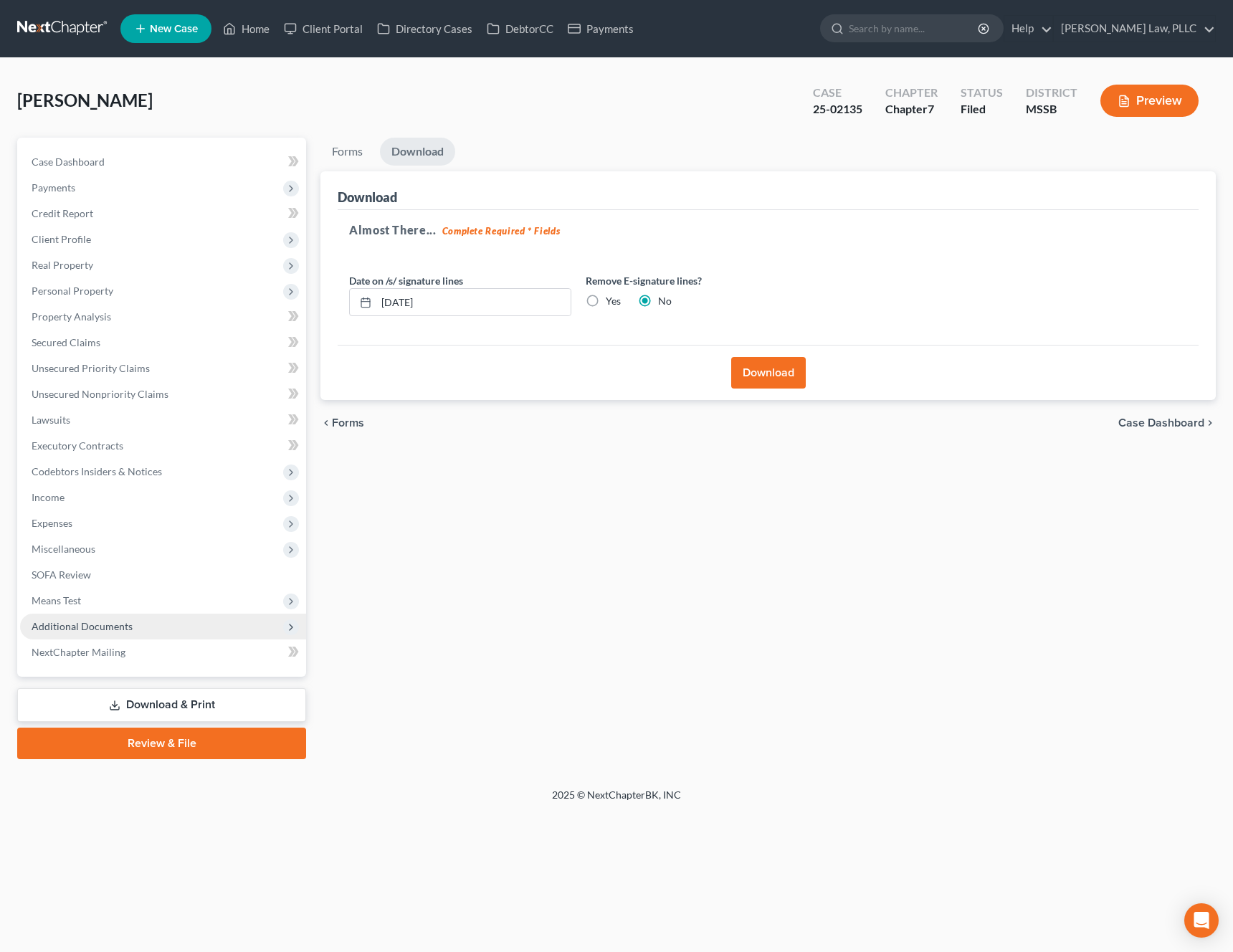
click at [180, 618] on span "Additional Documents" at bounding box center [163, 627] width 286 height 26
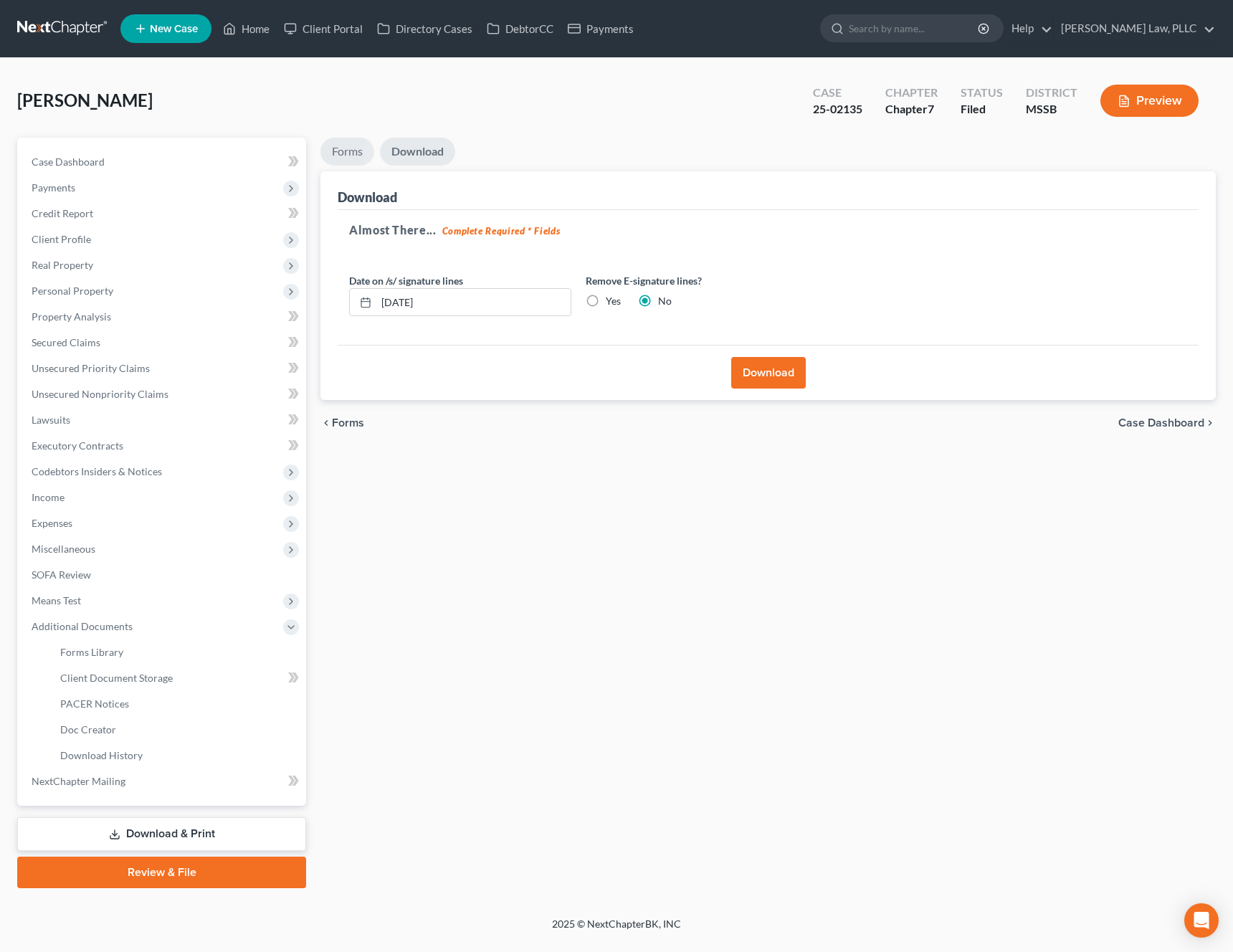
click at [357, 153] on link "Forms" at bounding box center [347, 152] width 54 height 28
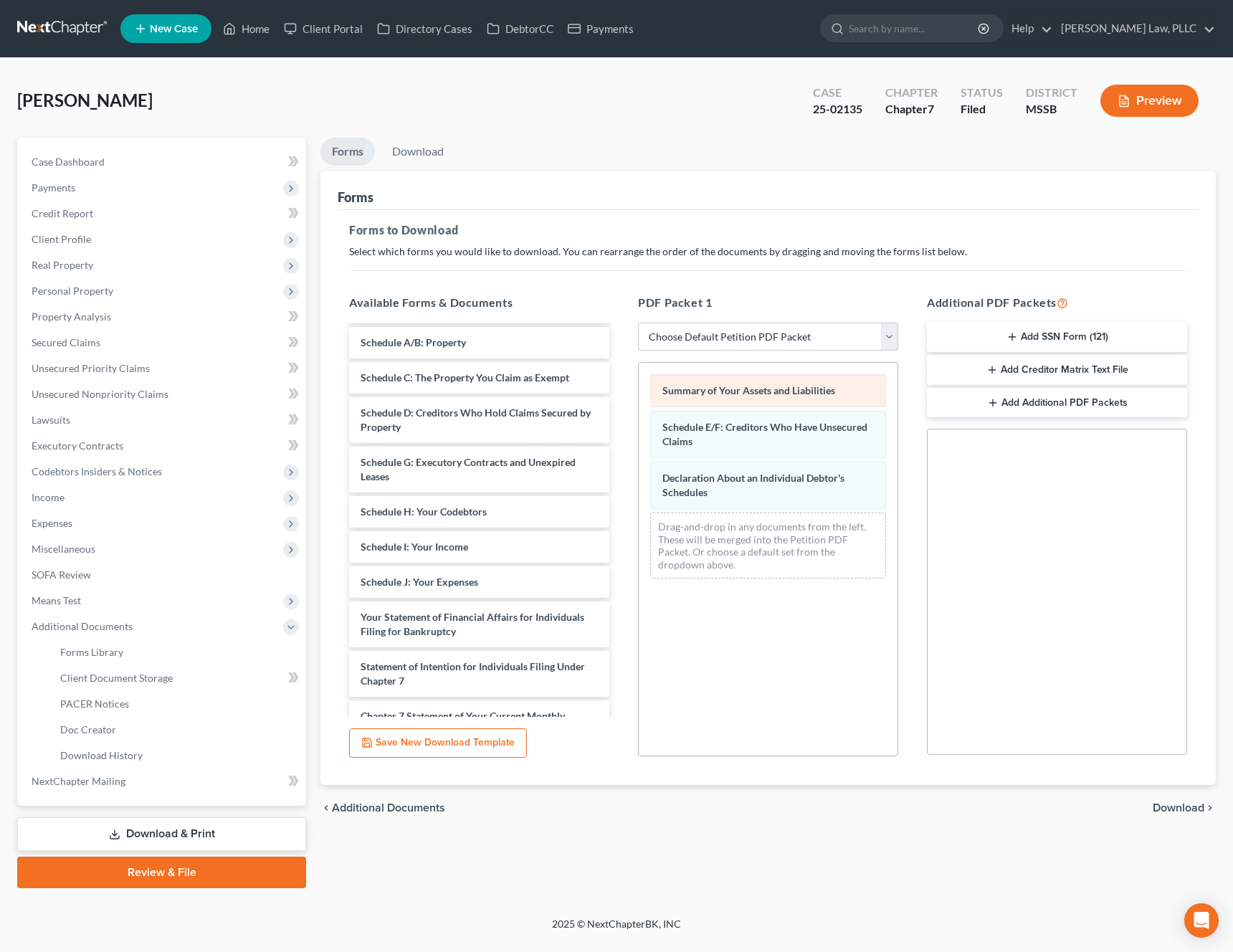
click at [638, 405] on div "Summary of Your Assets and Liabilities Schedule E/F: Creditors Who Have Unsecur…" at bounding box center [768, 476] width 259 height 227
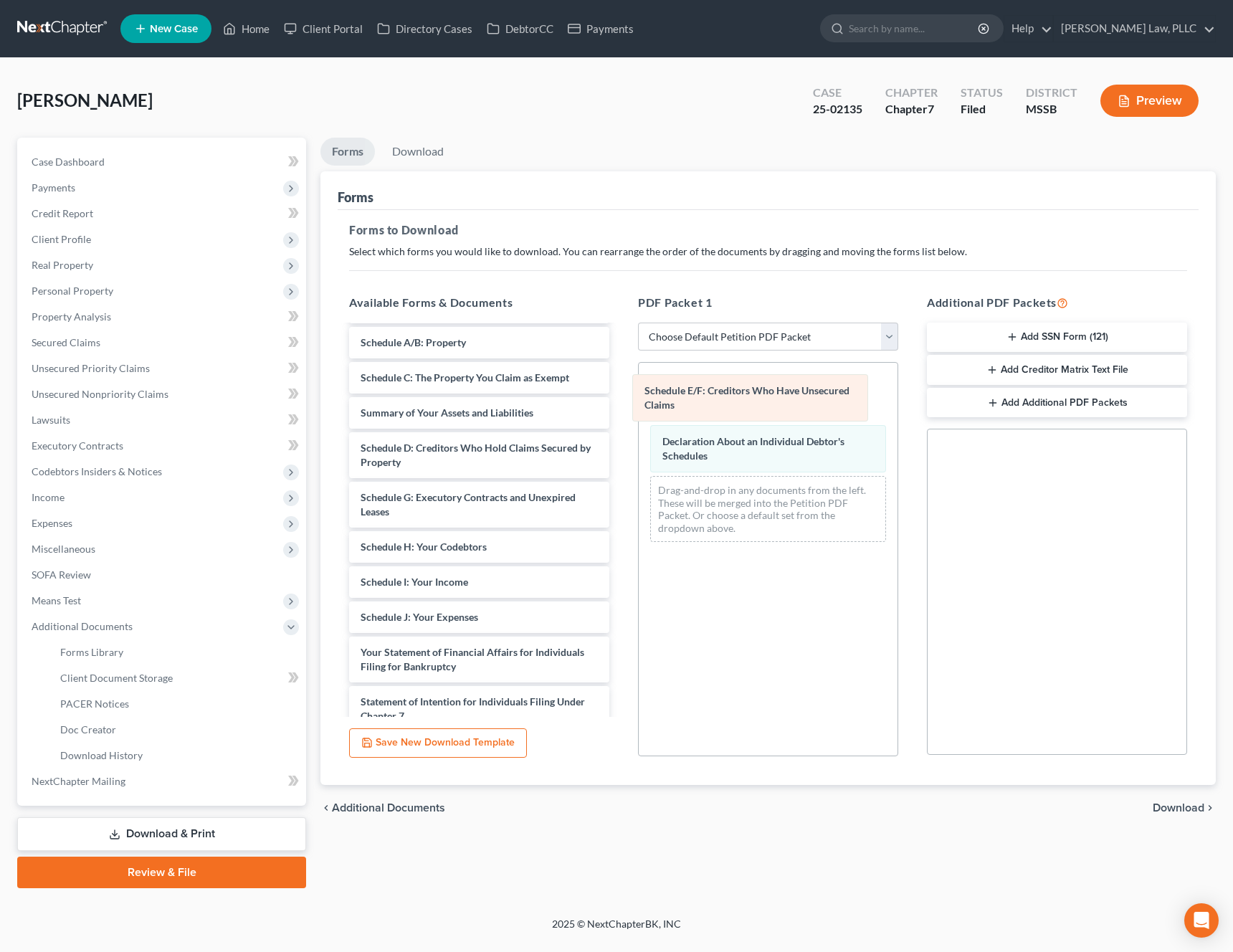
drag, startPoint x: 708, startPoint y: 404, endPoint x: 567, endPoint y: 424, distance: 142.4
click at [638, 424] on div "Schedule E/F: Creditors Who Have Unsecured Claims Schedule E/F: Creditors Who H…" at bounding box center [768, 458] width 259 height 191
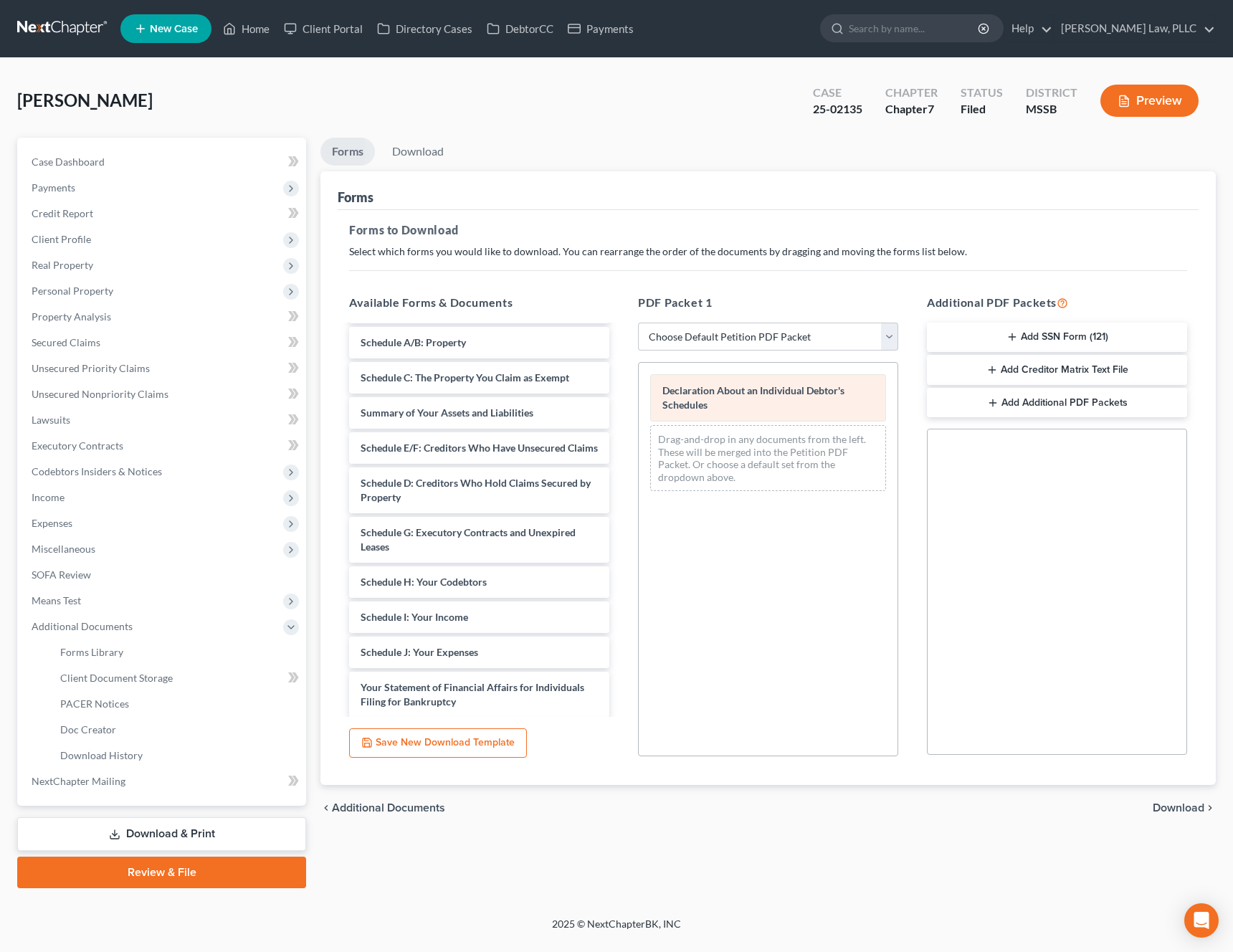
drag, startPoint x: 720, startPoint y: 406, endPoint x: 498, endPoint y: 437, distance: 224.2
click at [638, 437] on div "Declaration About an Individual Debtor's Schedules Declaration About an Individ…" at bounding box center [768, 432] width 259 height 140
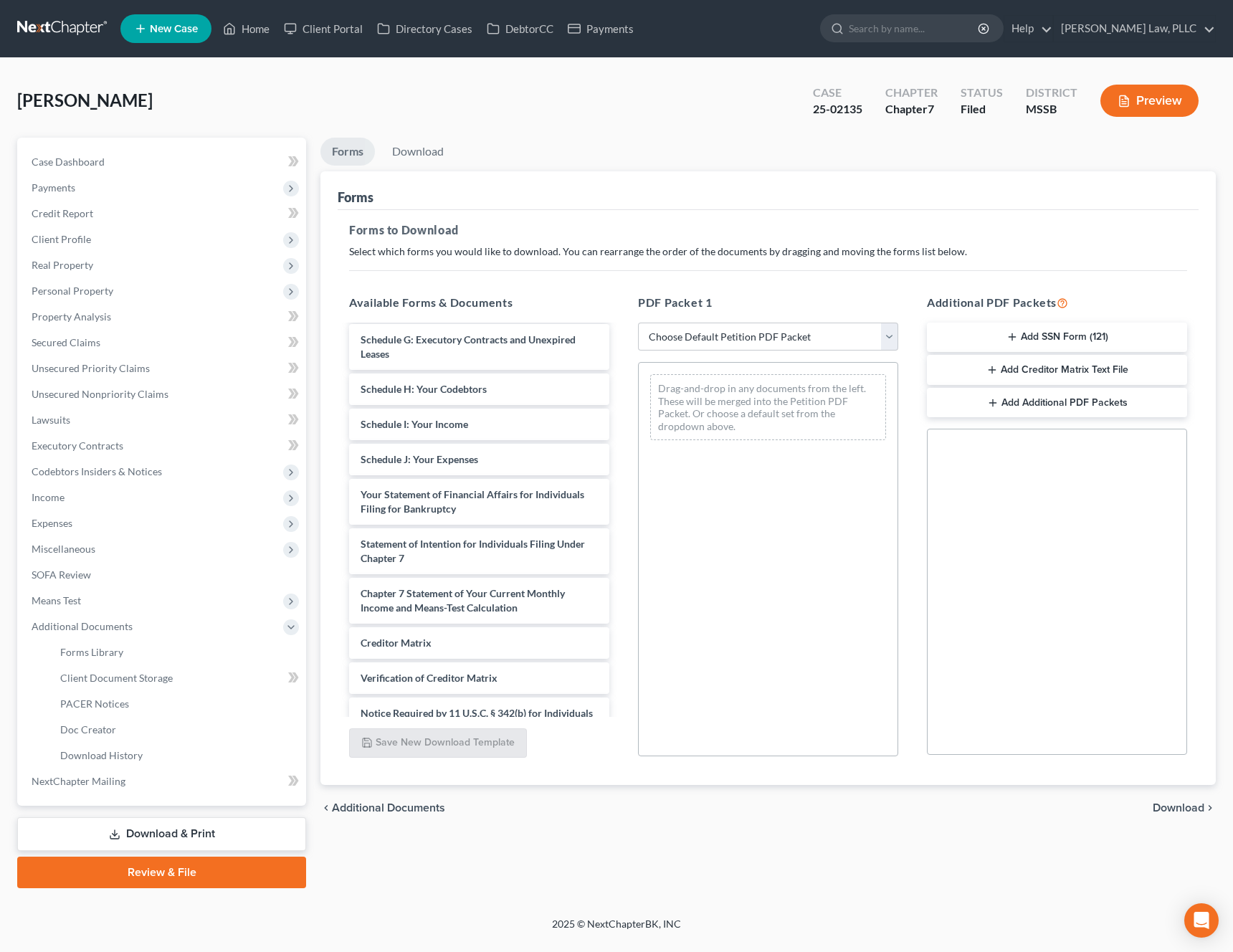
scroll to position [391, 0]
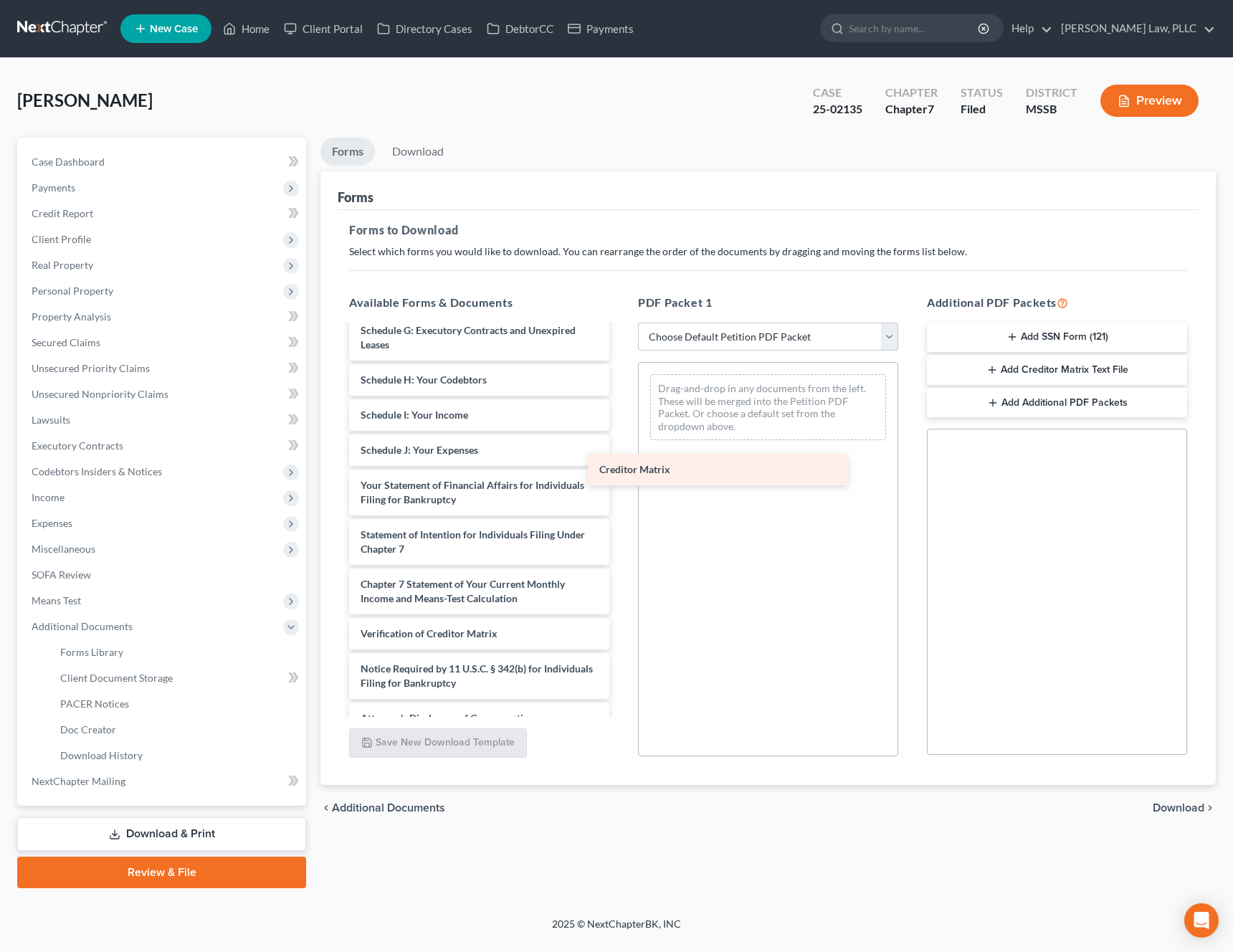
drag, startPoint x: 444, startPoint y: 640, endPoint x: 692, endPoint y: 467, distance: 302.4
click at [621, 467] on div "Creditor Matrix 15725-MSS-CC-040022669-pdf Fillable_Required_Notices-pdf.pdf Fi…" at bounding box center [479, 334] width 283 height 800
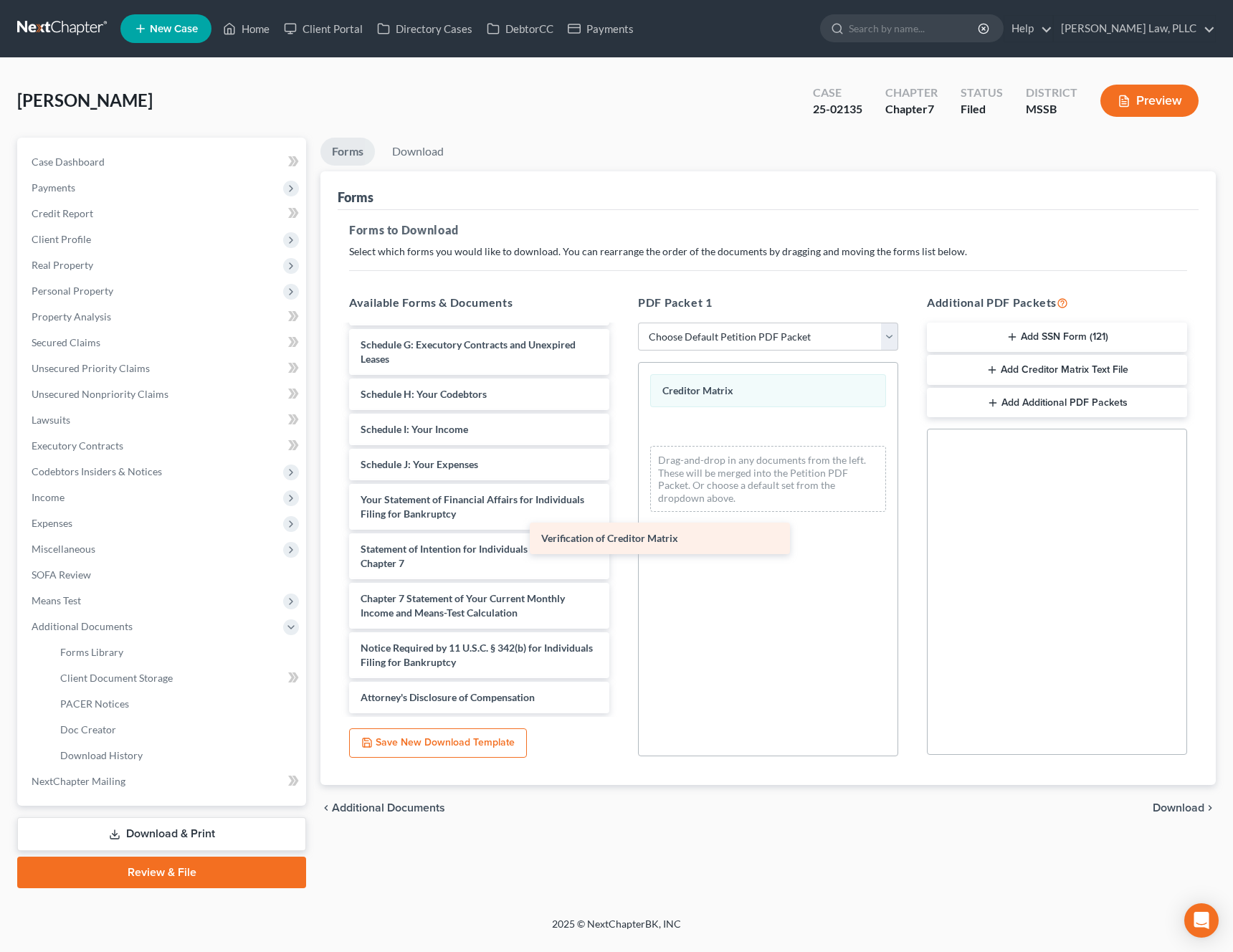
scroll to position [377, 0]
drag, startPoint x: 482, startPoint y: 618, endPoint x: 769, endPoint y: 460, distance: 327.6
click at [621, 460] on div "Verification of Creditor Matrix 15725-MSS-CC-040022669-pdf Fillable_Required_No…" at bounding box center [479, 331] width 283 height 764
click at [1190, 808] on span "Download" at bounding box center [1178, 808] width 52 height 12
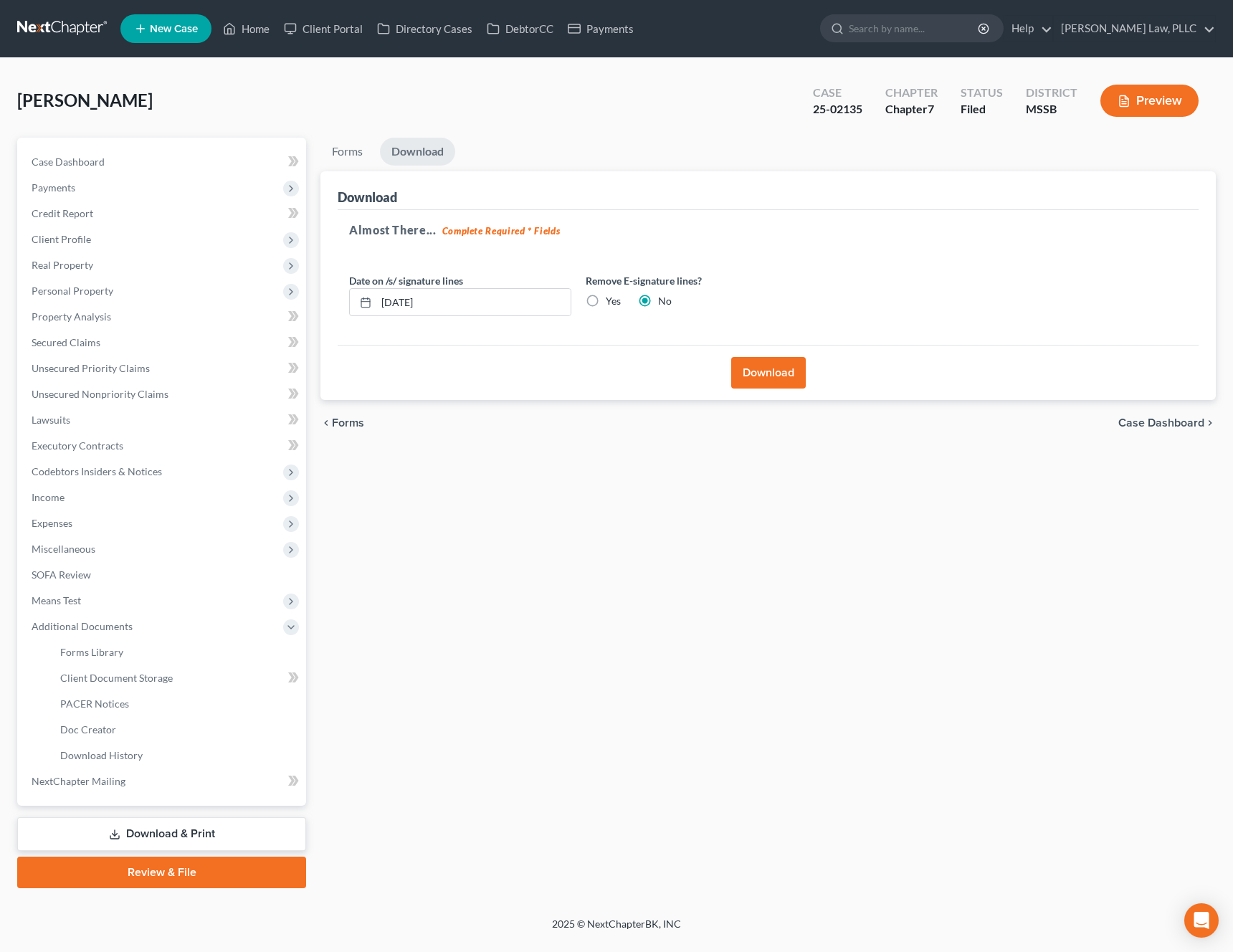
click at [761, 375] on button "Download" at bounding box center [768, 373] width 75 height 32
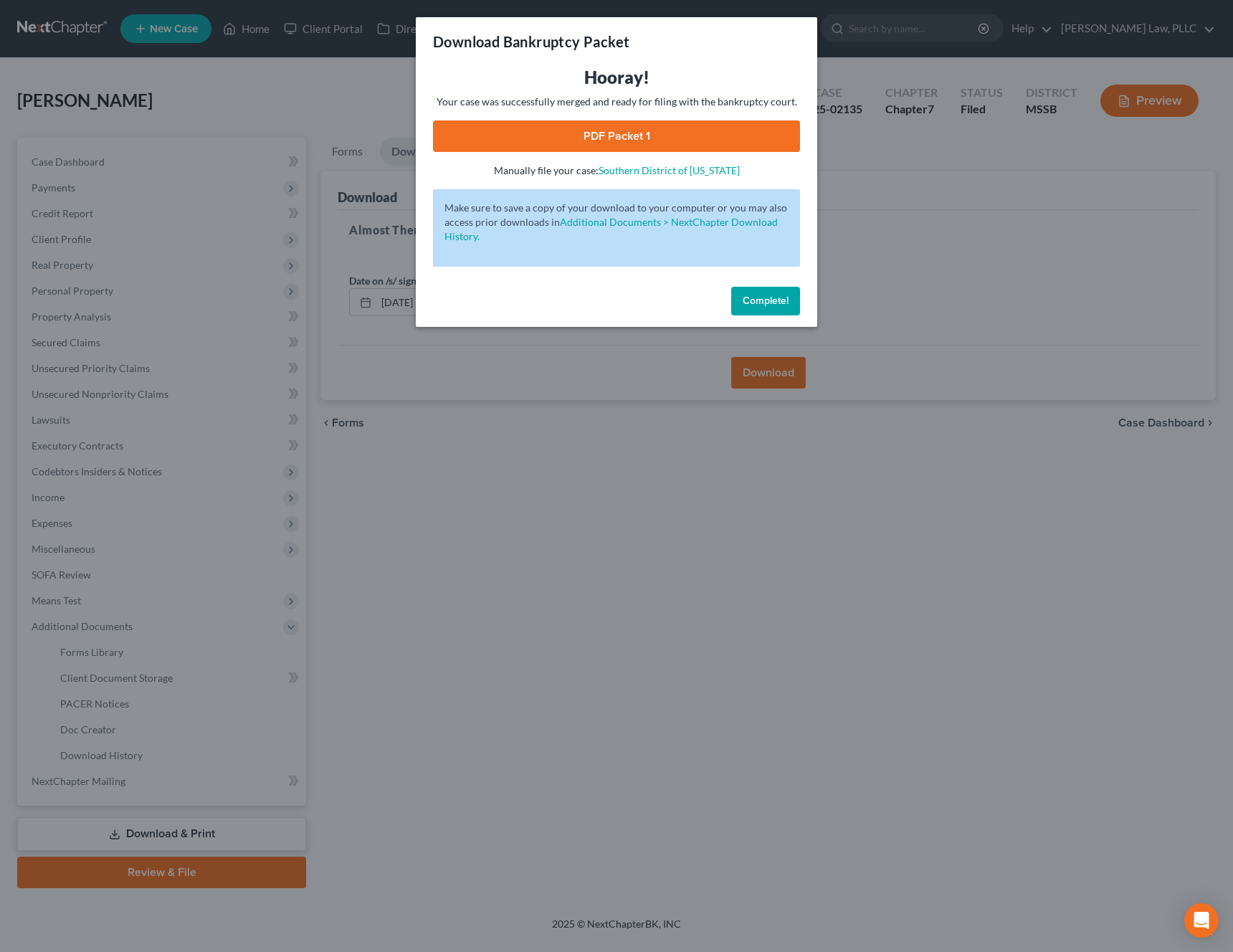
click at [619, 140] on link "PDF Packet 1" at bounding box center [616, 136] width 367 height 32
click at [660, 278] on div "Hooray! Your case was successfully merged and ready for filing with the bankrup…" at bounding box center [616, 173] width 402 height 215
click at [753, 302] on span "Complete!" at bounding box center [766, 300] width 46 height 12
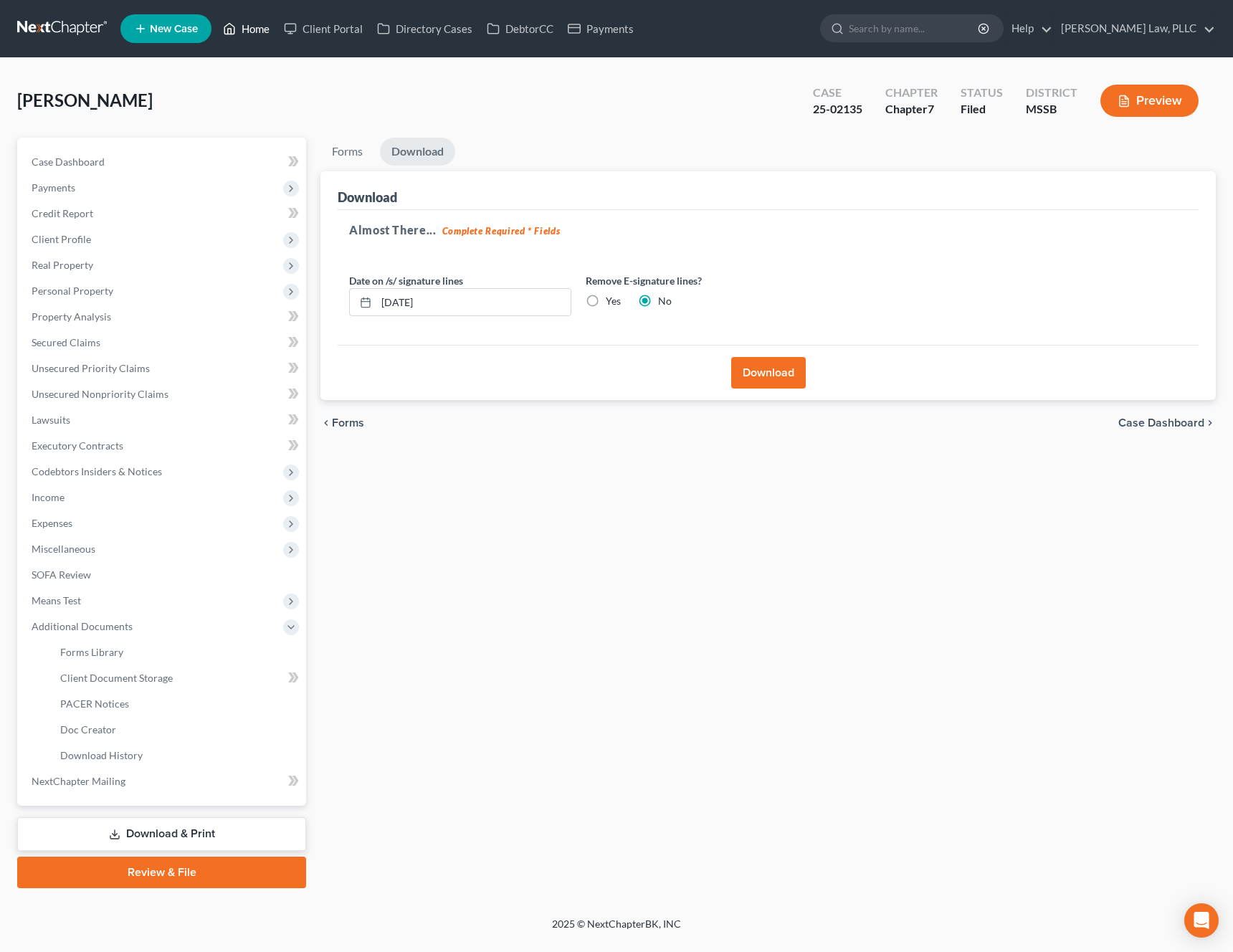
click at [223, 33] on icon at bounding box center [229, 28] width 13 height 17
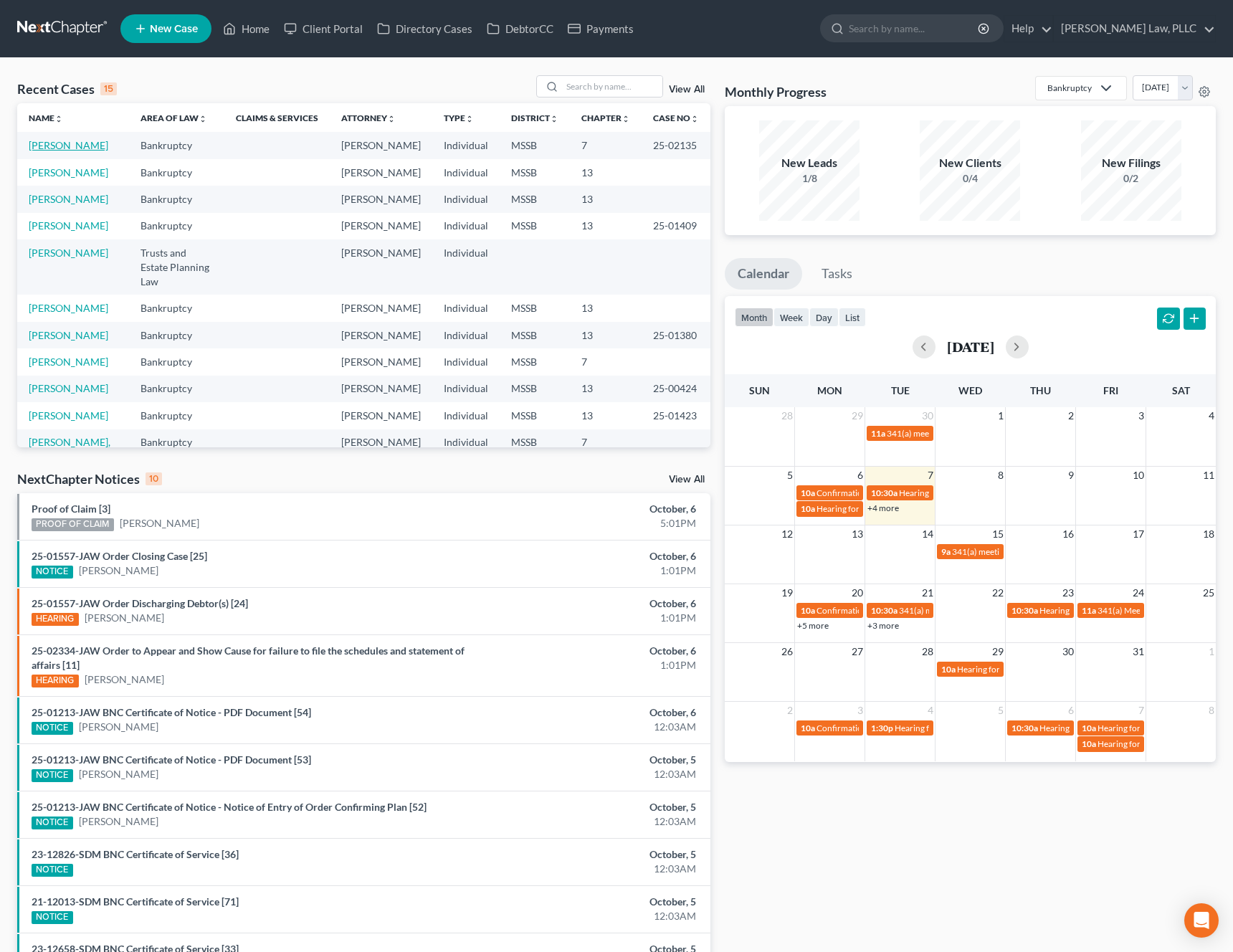
click at [84, 146] on link "[PERSON_NAME]" at bounding box center [69, 145] width 80 height 12
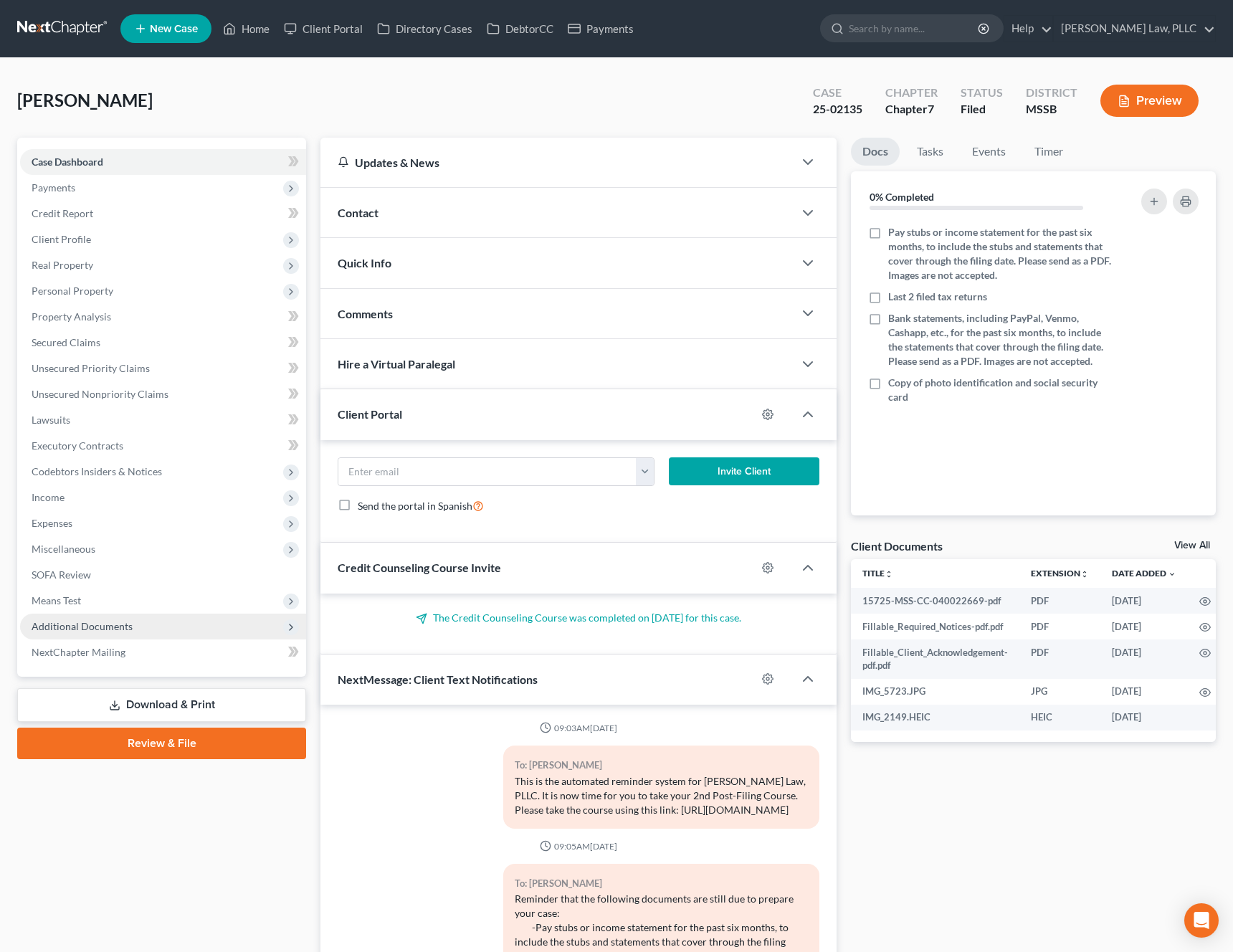
click at [112, 637] on span "Additional Documents" at bounding box center [163, 627] width 286 height 26
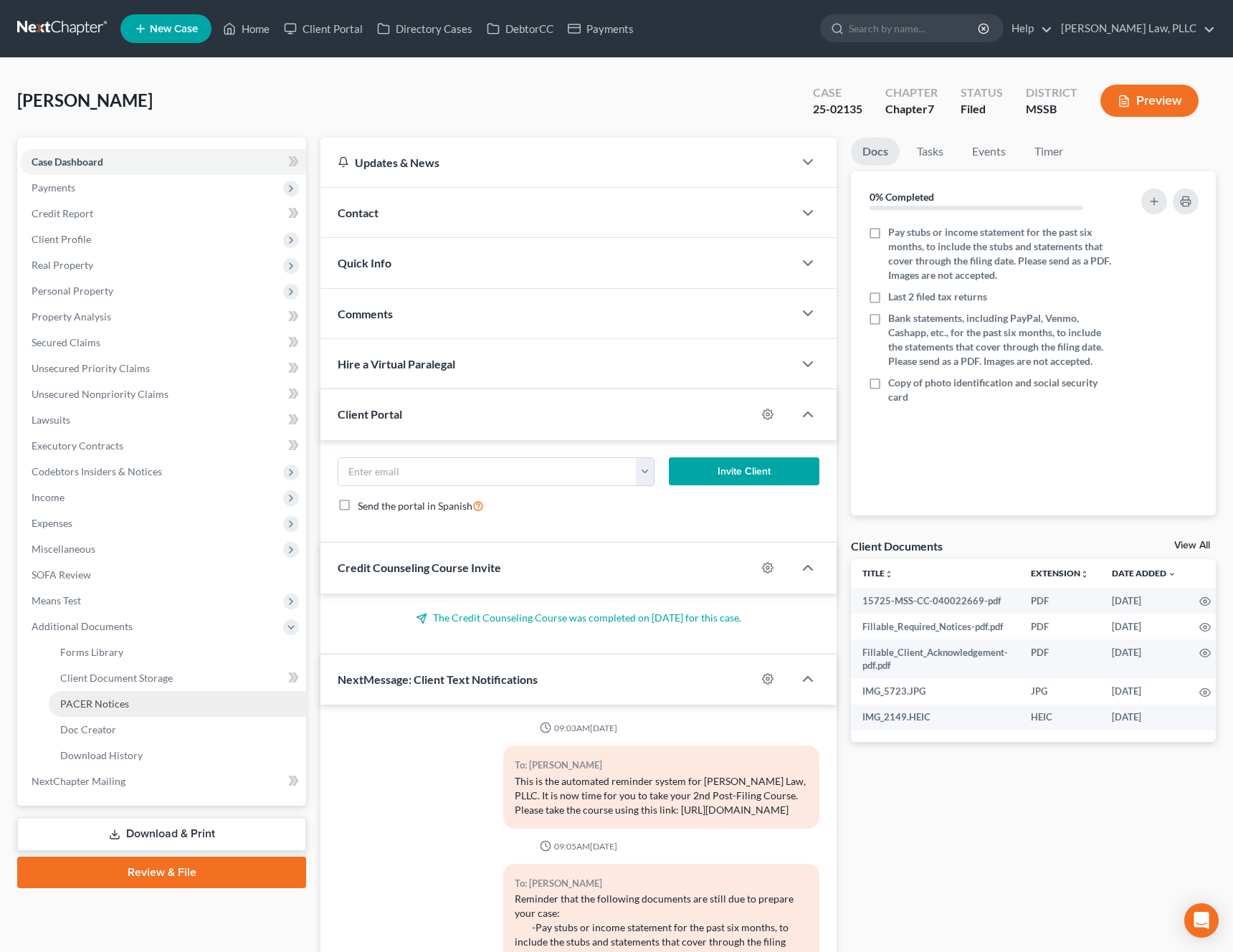
scroll to position [972, 0]
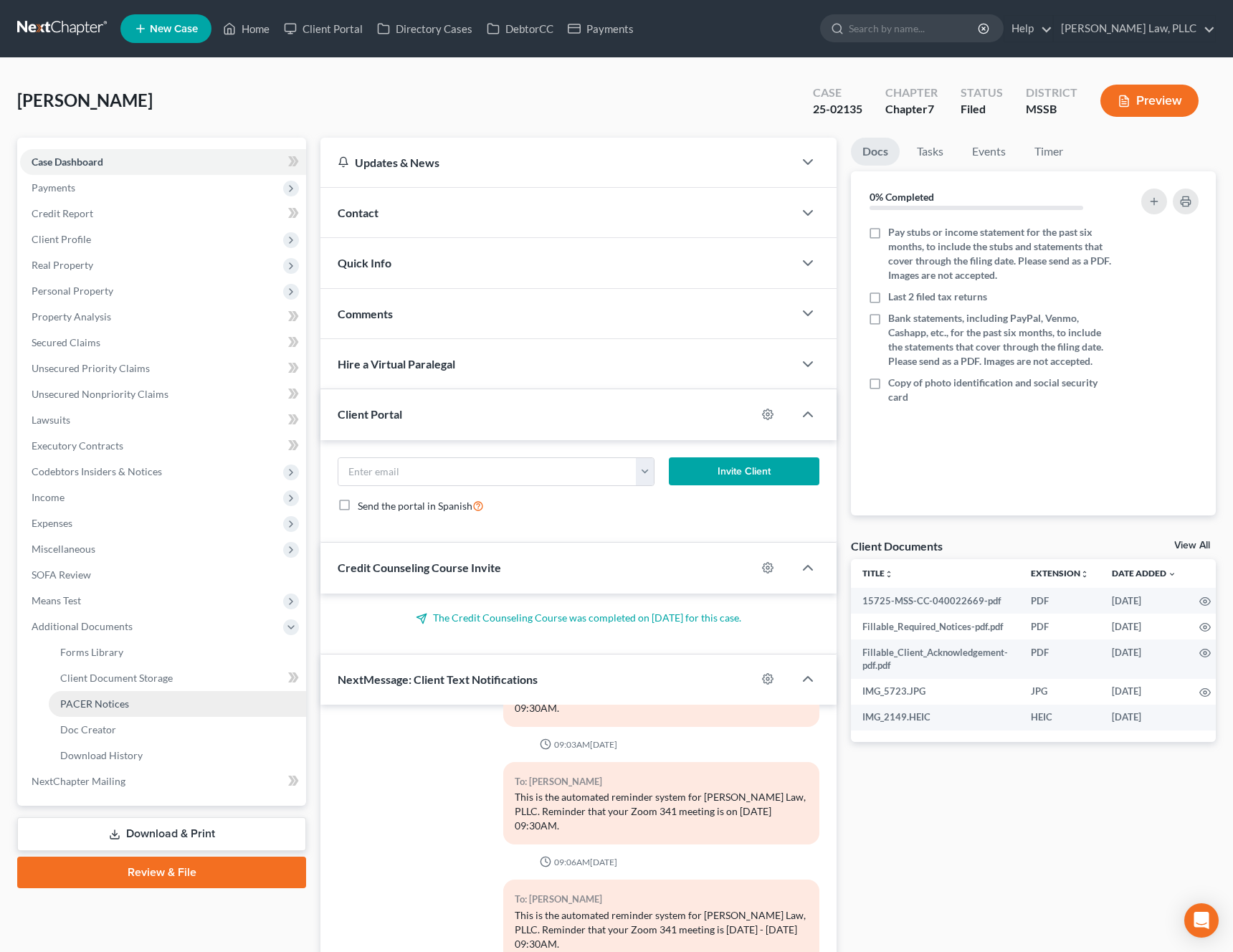
click at [142, 706] on link "PACER Notices" at bounding box center [178, 703] width 257 height 26
